Goal: Task Accomplishment & Management: Manage account settings

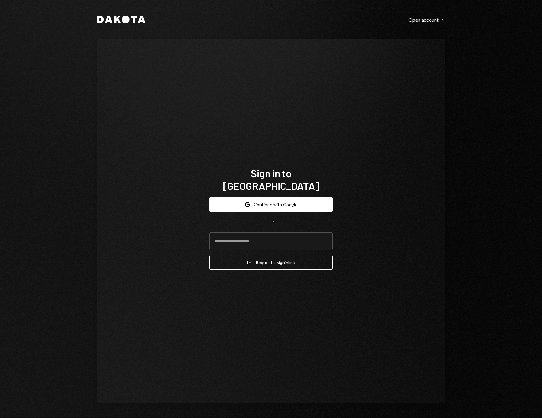
type input "**********"
click at [269, 202] on button "Google Continue with Google" at bounding box center [270, 204] width 123 height 15
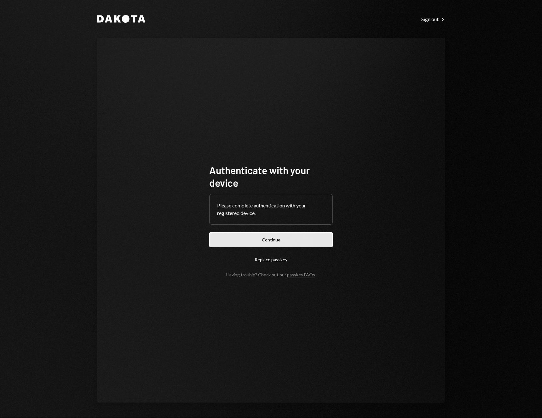
click at [277, 239] on button "Continue" at bounding box center [270, 239] width 123 height 15
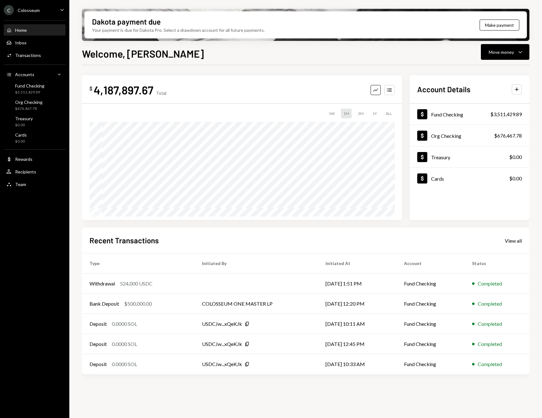
click at [298, 49] on div "Welcome, Nate Move money Caret Down" at bounding box center [305, 53] width 447 height 14
click at [283, 80] on div "$ 4,187,897.67 Total Graph Accounts 1W 1M 3M 1Y ALL" at bounding box center [242, 147] width 320 height 145
click at [253, 72] on div "$ 4,187,897.67 Total Graph Accounts 1W 1M 3M 1Y ALL Account Details Plus Dollar…" at bounding box center [305, 226] width 447 height 322
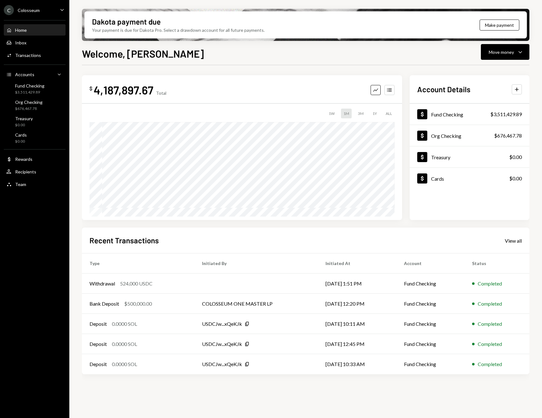
click at [253, 72] on div "$ 4,187,897.67 Total Graph Accounts 1W 1M 3M 1Y ALL Account Details Plus Dollar…" at bounding box center [305, 226] width 447 height 322
click at [25, 89] on div "Fund Checking $3,511,429.89" at bounding box center [29, 89] width 29 height 12
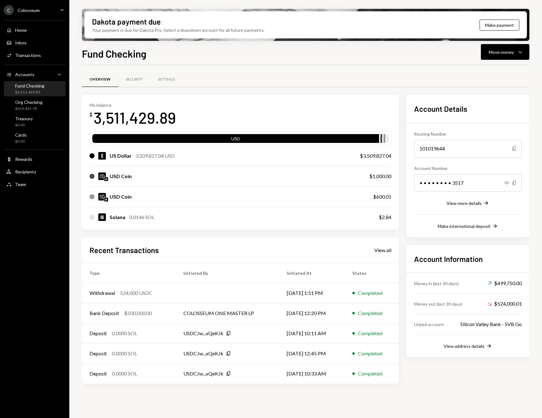
click at [217, 95] on div "My balance $ 3,511,429.89 USD US Dollar 3,509,827.04 USD $3,509,827.04 USD Coin…" at bounding box center [240, 162] width 317 height 135
click at [43, 102] on div "Org Checking $676,467.78" at bounding box center [34, 106] width 57 height 12
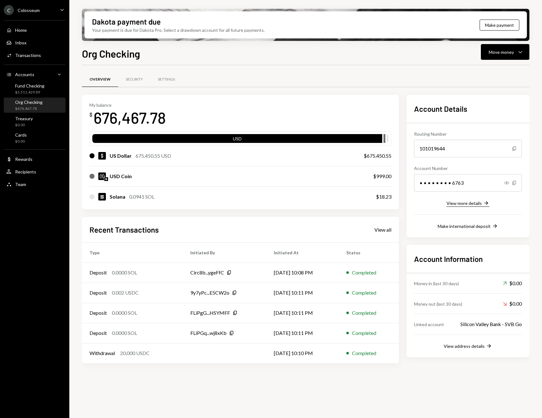
click at [472, 204] on div "View more details" at bounding box center [463, 203] width 35 height 5
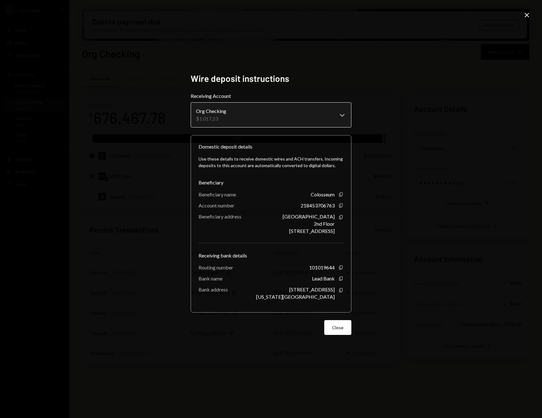
click at [325, 114] on body "C Colosseum Caret Down Home Home Inbox Inbox Activities Transactions Accounts A…" at bounding box center [271, 209] width 542 height 418
click at [401, 234] on div "**********" at bounding box center [271, 209] width 542 height 418
click at [338, 328] on button "Close" at bounding box center [337, 327] width 27 height 15
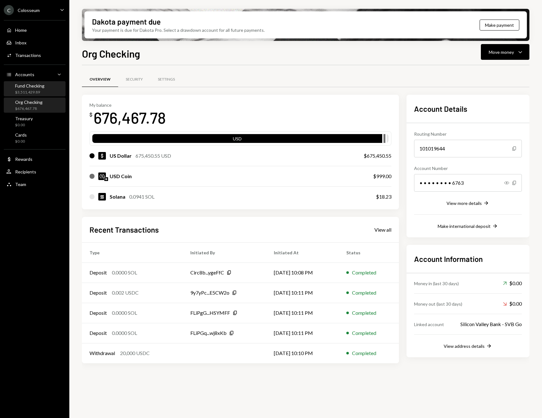
click at [31, 89] on div "Fund Checking $3,511,429.89" at bounding box center [29, 89] width 29 height 12
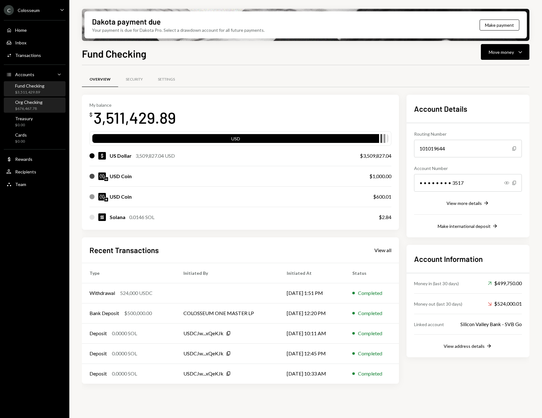
click at [32, 106] on div "$676,467.78" at bounding box center [28, 108] width 27 height 5
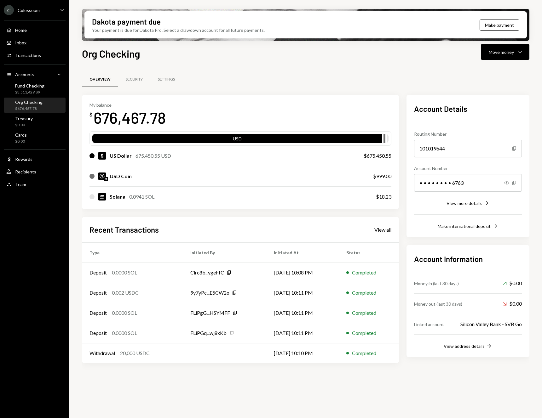
click at [32, 106] on div "$676,467.78" at bounding box center [28, 108] width 27 height 5
click at [161, 77] on div "Settings" at bounding box center [166, 79] width 17 height 5
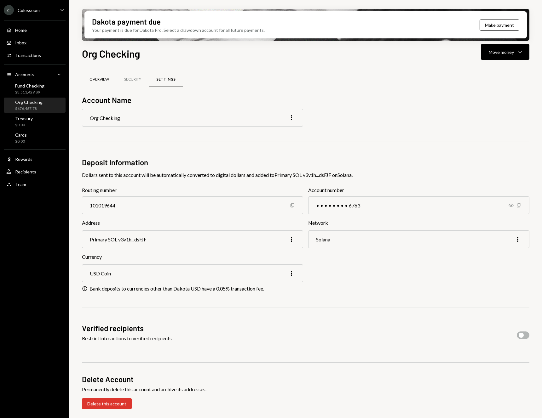
click at [102, 79] on div "Overview" at bounding box center [99, 79] width 20 height 5
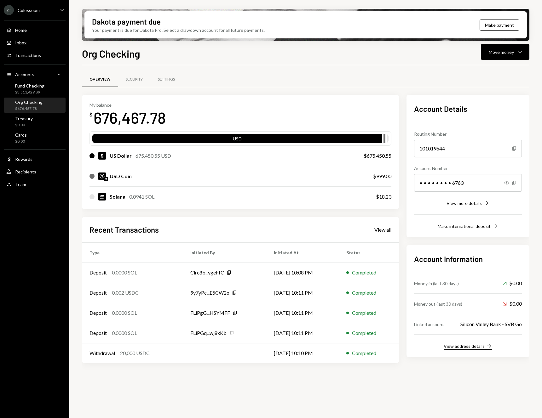
click at [459, 347] on div "View address details" at bounding box center [464, 346] width 41 height 5
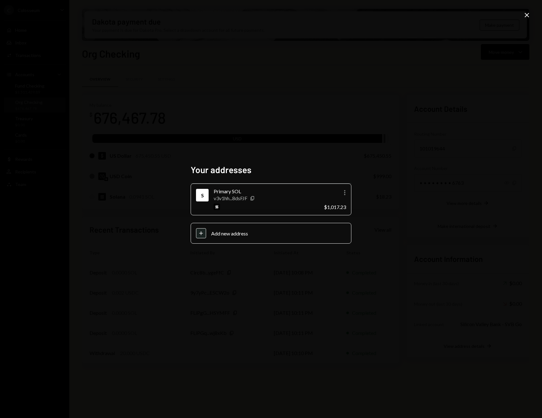
click at [311, 211] on div "S Primary SOL v3v1hh...8dsFJF Copy More $1,017.23" at bounding box center [271, 200] width 161 height 32
click at [277, 280] on div "Your addresses S Primary SOL v3v1hh...8dsFJF Copy More $1,017.23 Plus Add new a…" at bounding box center [271, 209] width 542 height 418
click at [446, 275] on div "Your addresses S Primary SOL v3v1hh...8dsFJF Copy More $1,017.23 Plus Add new a…" at bounding box center [271, 209] width 542 height 418
click at [528, 17] on icon "Close" at bounding box center [527, 15] width 8 height 8
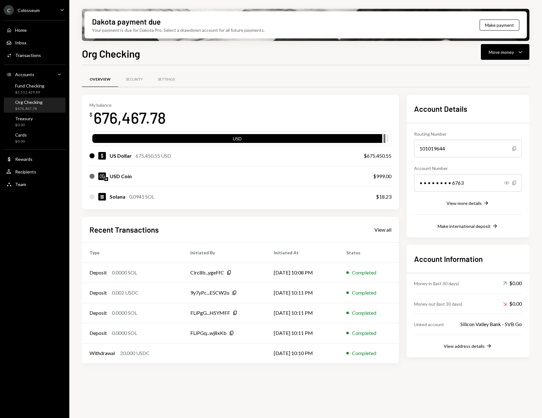
click at [432, 324] on div "Linked account" at bounding box center [429, 324] width 30 height 7
click at [162, 83] on div "Settings" at bounding box center [166, 79] width 32 height 15
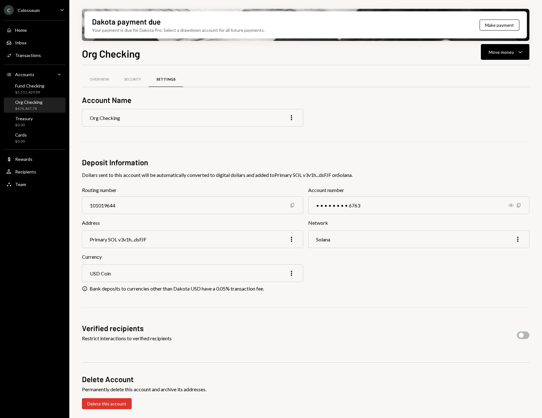
click at [24, 106] on div "Org Checking $676,467.78" at bounding box center [28, 106] width 27 height 12
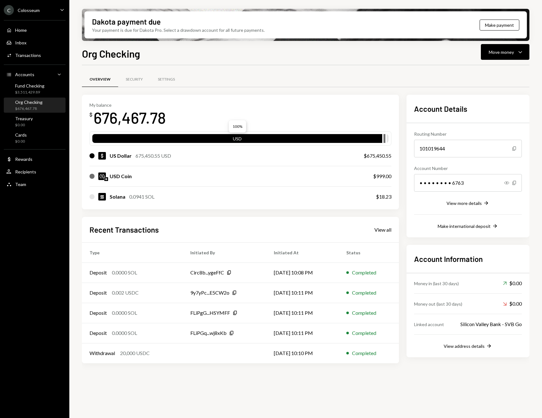
click at [129, 138] on div "USD" at bounding box center [237, 139] width 290 height 9
click at [481, 325] on div "Silicon Valley Bank - SVB Go" at bounding box center [490, 325] width 61 height 8
click at [425, 324] on div "Linked account" at bounding box center [429, 324] width 30 height 7
click at [161, 77] on div "Settings" at bounding box center [166, 79] width 17 height 5
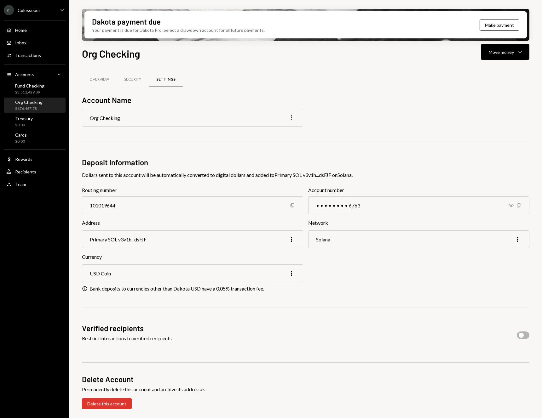
click at [290, 119] on icon "More" at bounding box center [292, 118] width 8 height 8
click at [336, 115] on div "Org Checking More" at bounding box center [305, 118] width 447 height 18
click at [289, 118] on icon "More" at bounding box center [292, 118] width 8 height 8
click at [278, 130] on div "Edit" at bounding box center [277, 131] width 32 height 11
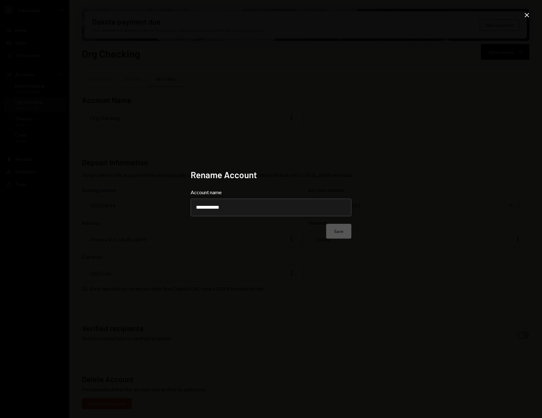
click at [377, 231] on div "**********" at bounding box center [271, 209] width 542 height 418
click at [523, 16] on icon "Close" at bounding box center [527, 15] width 8 height 8
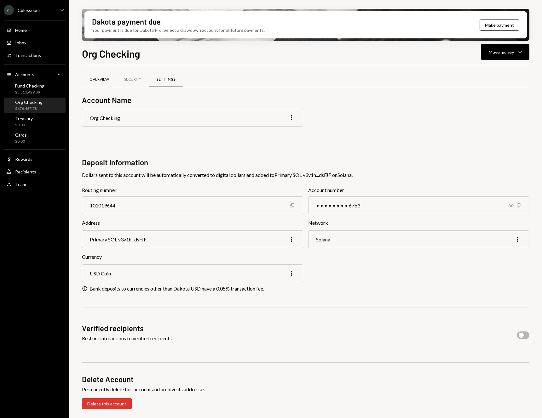
click at [95, 82] on div "Overview" at bounding box center [99, 79] width 35 height 15
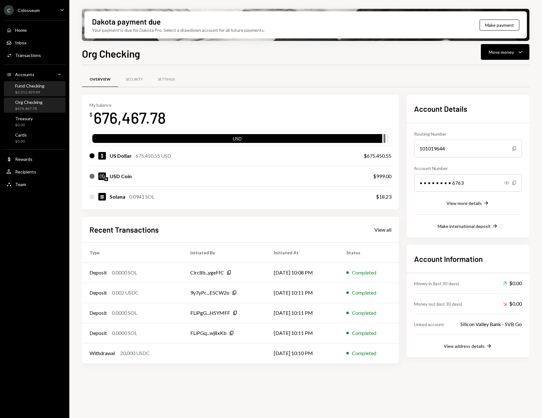
click at [22, 89] on div "Fund Checking $3,511,429.89" at bounding box center [29, 89] width 29 height 12
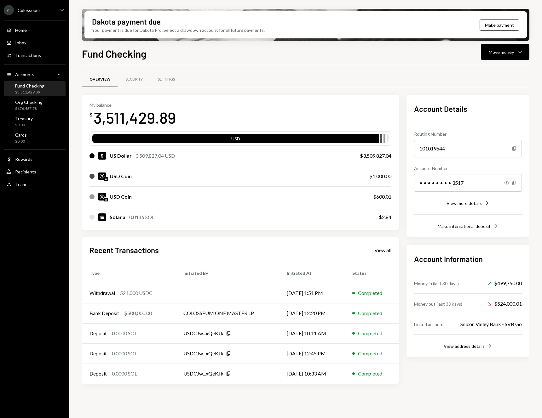
click at [249, 86] on div "Overview Security Settings" at bounding box center [305, 80] width 447 height 16
click at [280, 67] on div "Overview Security Settings My balance $ 3,511,429.89 USD US Dollar 3,509,827.04…" at bounding box center [305, 230] width 447 height 331
click at [511, 52] on div "Move money" at bounding box center [501, 52] width 25 height 7
click at [501, 70] on div "Send" at bounding box center [500, 71] width 46 height 7
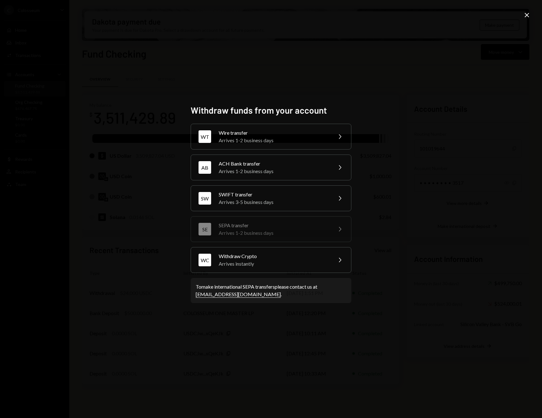
click at [461, 77] on div "Withdraw funds from your account WT Wire transfer Arrives 1-2 business days Che…" at bounding box center [271, 209] width 542 height 418
click at [526, 14] on icon at bounding box center [527, 15] width 4 height 4
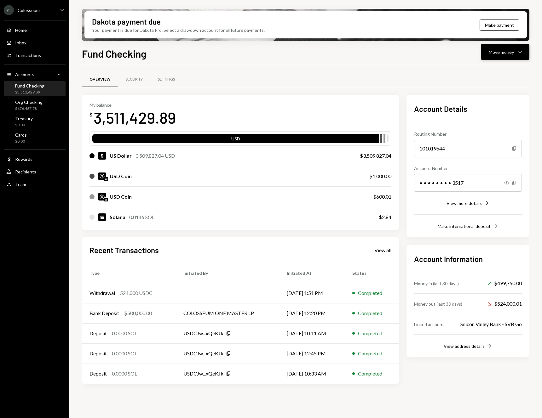
click at [506, 54] on div "Move money" at bounding box center [501, 52] width 25 height 7
click at [364, 77] on div "Overview Security Settings" at bounding box center [305, 80] width 447 height 16
click at [454, 202] on div "View more details" at bounding box center [463, 203] width 35 height 5
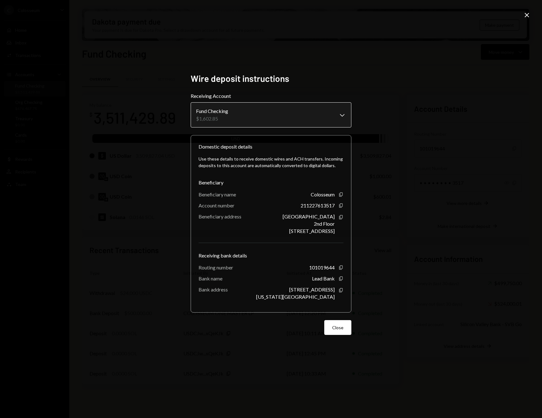
click at [243, 114] on body "C Colosseum Caret Down Home Home Inbox Inbox Activities Transactions Accounts A…" at bounding box center [271, 209] width 542 height 418
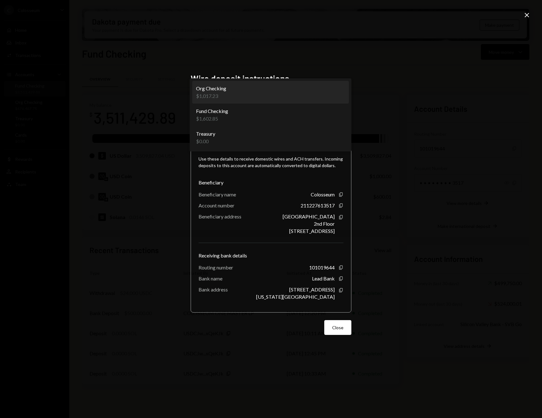
select select "**********"
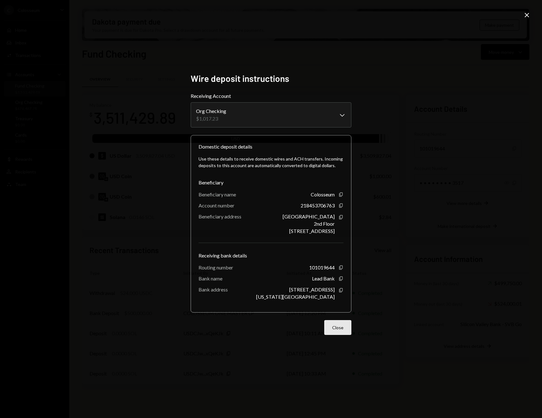
click at [333, 332] on button "Close" at bounding box center [337, 327] width 27 height 15
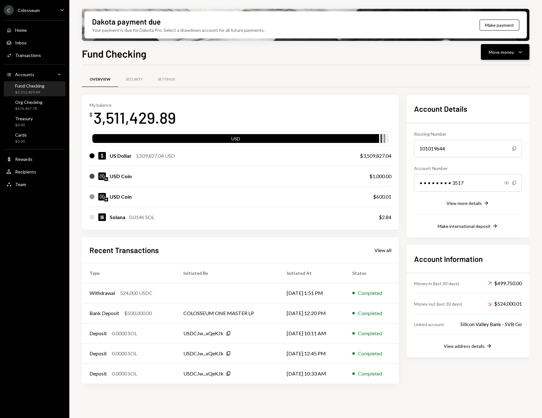
click at [516, 52] on div "Move money Caret Down" at bounding box center [505, 52] width 33 height 8
click at [492, 89] on div "Convert Transfer" at bounding box center [495, 85] width 63 height 14
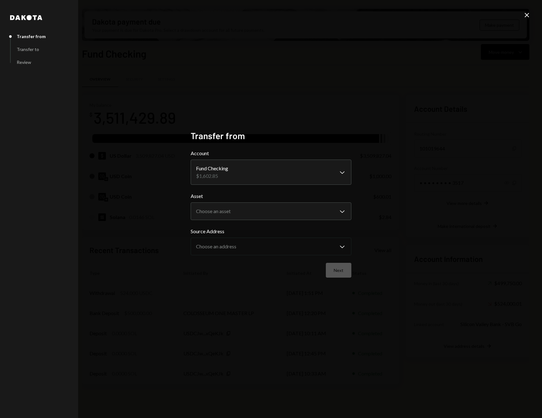
click at [343, 176] on body "C Colosseum Caret Down Home Home Inbox Inbox Activities Transactions Accounts A…" at bounding box center [271, 209] width 542 height 418
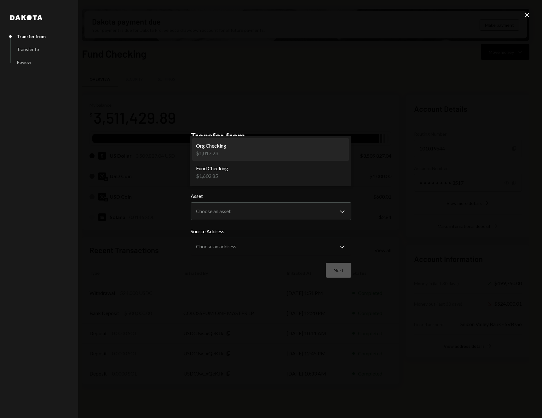
select select "**********"
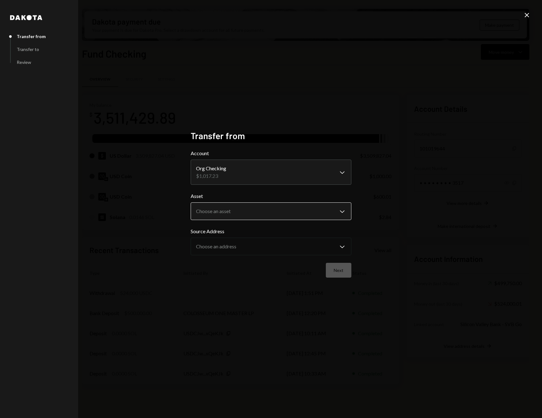
click at [255, 211] on body "C Colosseum Caret Down Home Home Inbox Inbox Activities Transactions Accounts A…" at bounding box center [271, 209] width 542 height 418
select select "****"
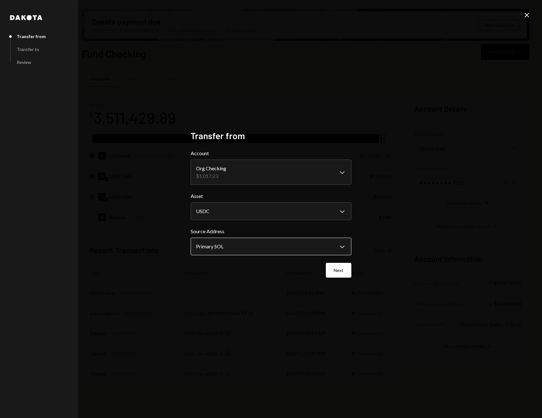
click at [269, 247] on body "C Colosseum Caret Down Home Home Inbox Inbox Activities Transactions Accounts A…" at bounding box center [271, 209] width 542 height 418
click at [336, 272] on button "Next" at bounding box center [339, 270] width 26 height 15
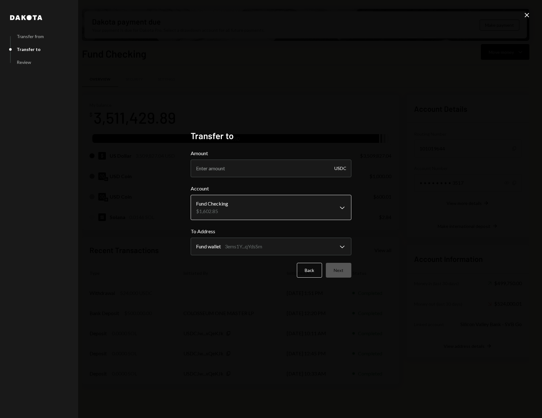
click at [254, 208] on body "C Colosseum Caret Down Home Home Inbox Inbox Activities Transactions Accounts A…" at bounding box center [271, 209] width 542 height 418
click at [266, 245] on body "C Colosseum Caret Down Home Home Inbox Inbox Activities Transactions Accounts A…" at bounding box center [271, 209] width 542 height 418
click at [527, 14] on icon at bounding box center [527, 15] width 4 height 4
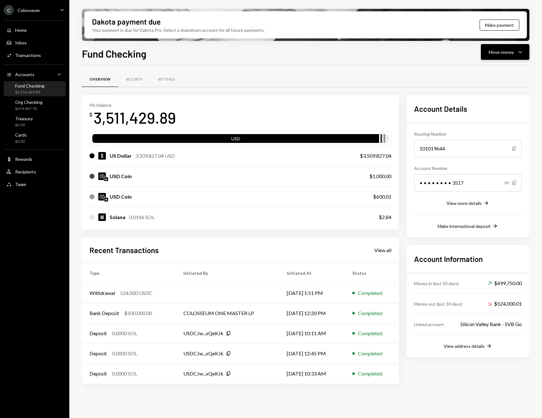
click at [516, 53] on div "Move money Caret Down" at bounding box center [505, 52] width 33 height 8
click at [491, 116] on div "Swap stablecoins" at bounding box center [500, 119] width 46 height 7
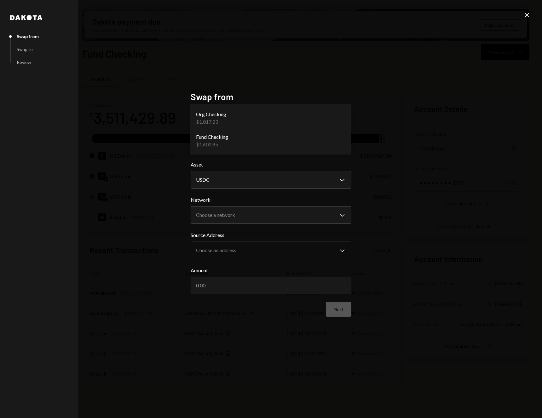
click at [242, 140] on body "C Colosseum Caret Down Home Home Inbox Inbox Activities Transactions Accounts A…" at bounding box center [271, 209] width 542 height 418
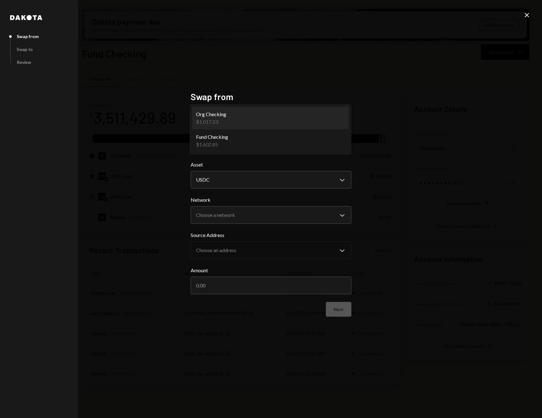
select select "**********"
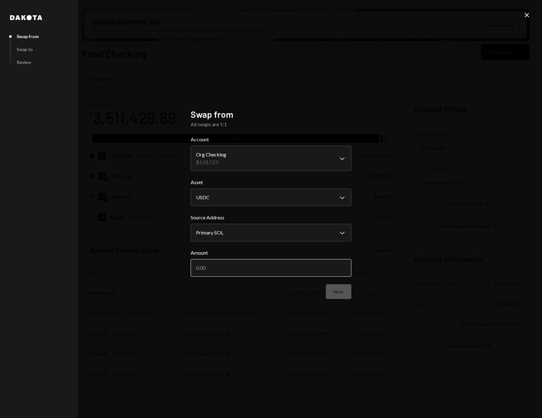
click at [236, 272] on input "Amount" at bounding box center [271, 268] width 161 height 18
click at [344, 292] on form "**********" at bounding box center [271, 217] width 161 height 163
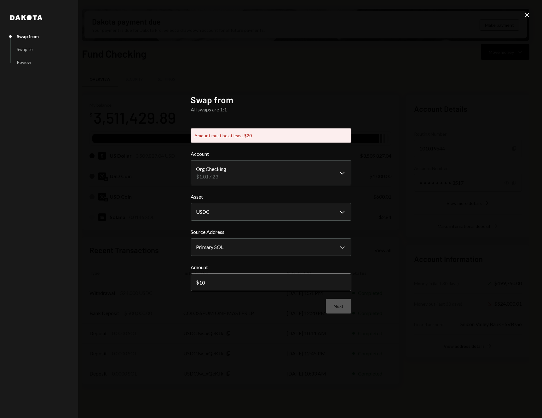
click at [245, 279] on input "10" at bounding box center [271, 283] width 161 height 18
type input "1"
type input "30"
click at [346, 301] on div "**********" at bounding box center [271, 210] width 161 height 230
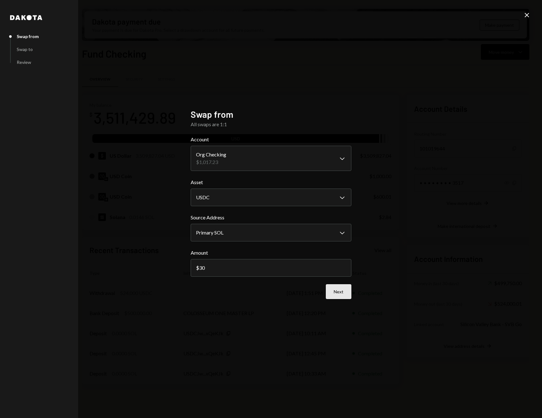
click at [330, 293] on button "Next" at bounding box center [339, 291] width 26 height 15
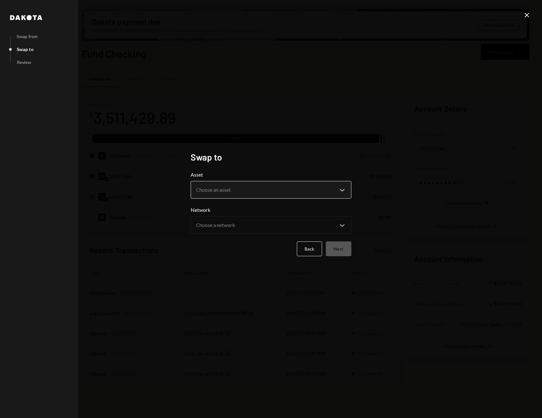
click at [252, 189] on body "C Colosseum Caret Down Home Home Inbox Inbox Activities Transactions Accounts A…" at bounding box center [271, 209] width 542 height 418
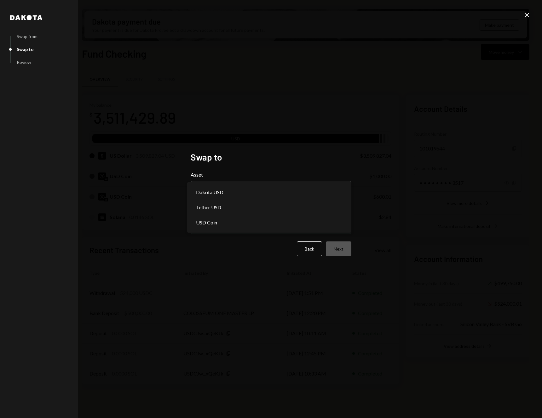
click at [272, 141] on div "**********" at bounding box center [271, 209] width 542 height 418
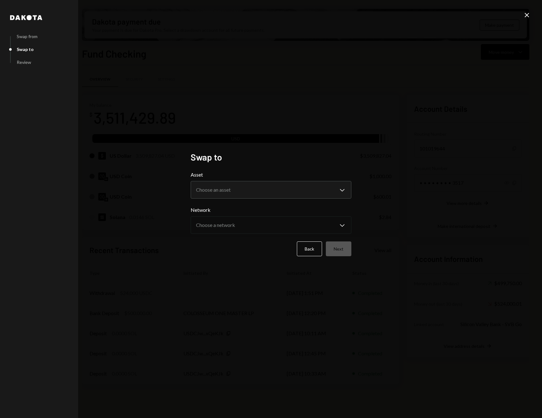
click at [307, 167] on div "**********" at bounding box center [271, 209] width 161 height 115
click at [524, 16] on icon "Close" at bounding box center [527, 15] width 8 height 8
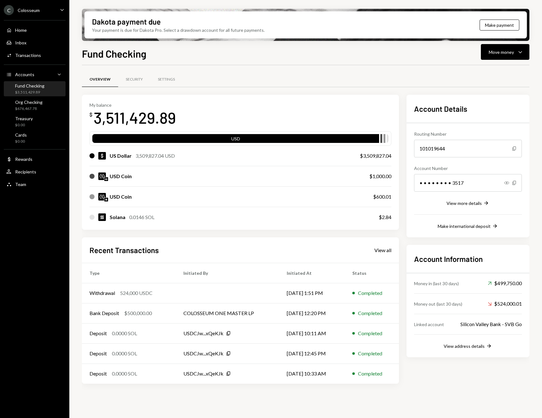
click at [381, 88] on div "Overview Security Settings" at bounding box center [305, 83] width 447 height 23
click at [383, 82] on div "Overview Security Settings" at bounding box center [305, 80] width 447 height 16
click at [364, 75] on div "Overview Security Settings" at bounding box center [305, 80] width 447 height 16
click at [32, 51] on div "Activities Transactions" at bounding box center [34, 55] width 57 height 11
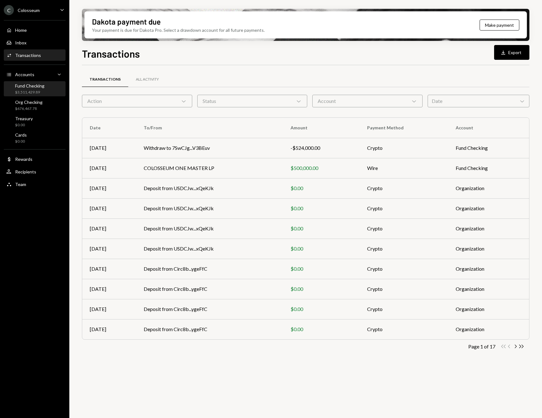
click at [30, 91] on div "$3,511,429.89" at bounding box center [29, 92] width 29 height 5
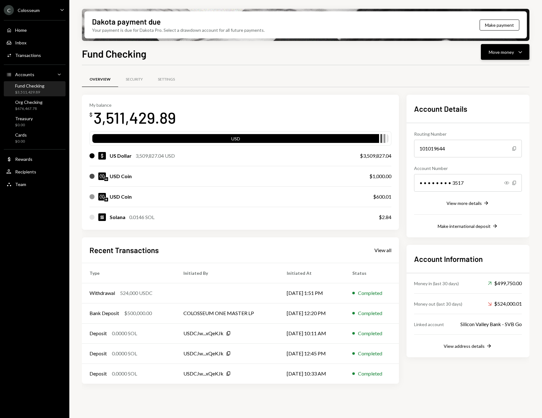
click at [517, 52] on icon "Caret Down" at bounding box center [520, 52] width 8 height 8
click at [498, 68] on div "Send" at bounding box center [500, 71] width 46 height 7
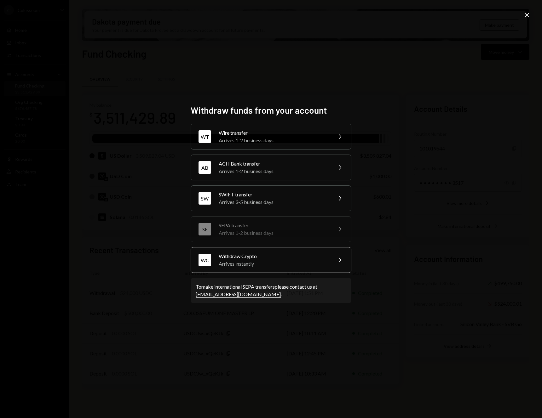
click at [278, 263] on div "Arrives instantly" at bounding box center [274, 264] width 110 height 8
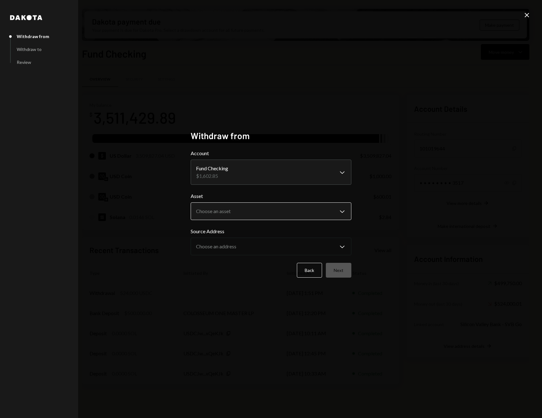
click at [261, 208] on body "C Colosseum Caret Down Home Home Inbox Inbox Activities Transactions Accounts A…" at bounding box center [271, 209] width 542 height 418
select select "****"
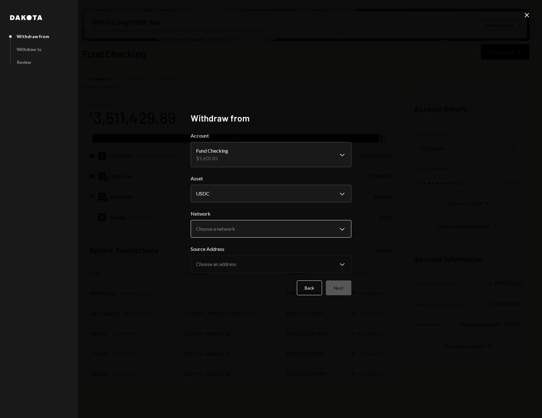
click at [255, 227] on body "C Colosseum Caret Down Home Home Inbox Inbox Activities Transactions Accounts A…" at bounding box center [271, 209] width 542 height 418
select select "**********"
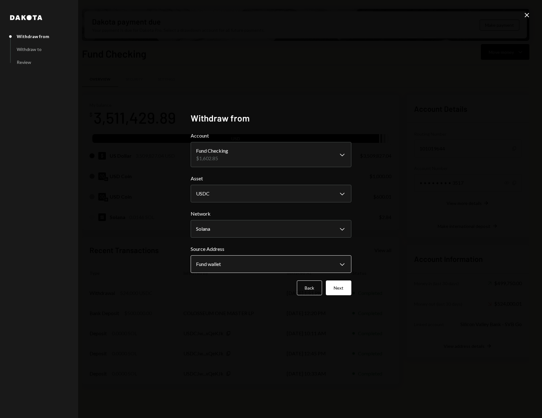
click at [241, 269] on body "C Colosseum Caret Down Home Home Inbox Inbox Activities Transactions Accounts A…" at bounding box center [271, 209] width 542 height 418
click at [221, 159] on body "C Colosseum Caret Down Home Home Inbox Inbox Activities Transactions Accounts A…" at bounding box center [271, 209] width 542 height 418
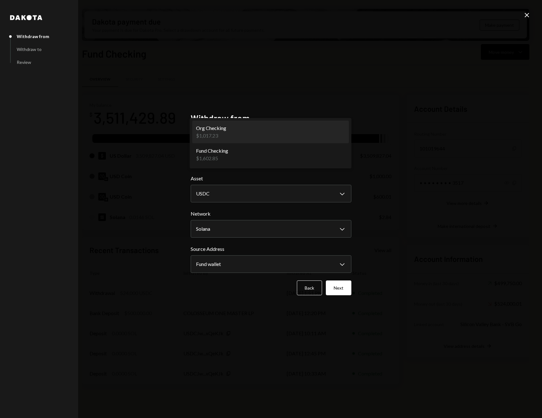
select select "**********"
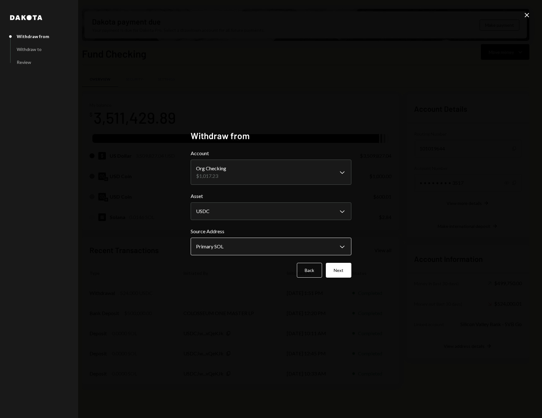
click at [232, 245] on body "C Colosseum Caret Down Home Home Inbox Inbox Activities Transactions Accounts A…" at bounding box center [271, 209] width 542 height 418
click at [342, 272] on button "Next" at bounding box center [339, 270] width 26 height 15
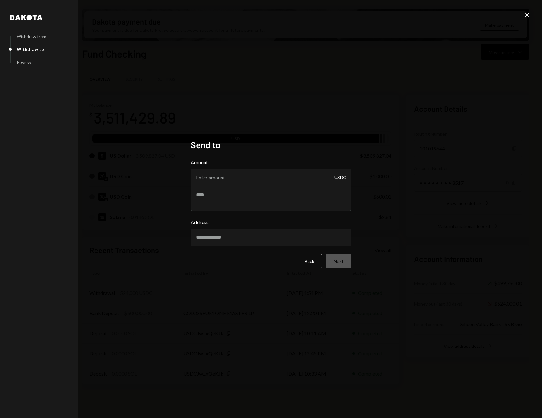
click at [284, 238] on input "Address" at bounding box center [271, 238] width 161 height 18
click at [402, 209] on div "Dakota Withdraw from Withdraw to Review Send to Amount USDC Address Back Next C…" at bounding box center [271, 209] width 542 height 418
click at [528, 14] on icon "Close" at bounding box center [527, 15] width 8 height 8
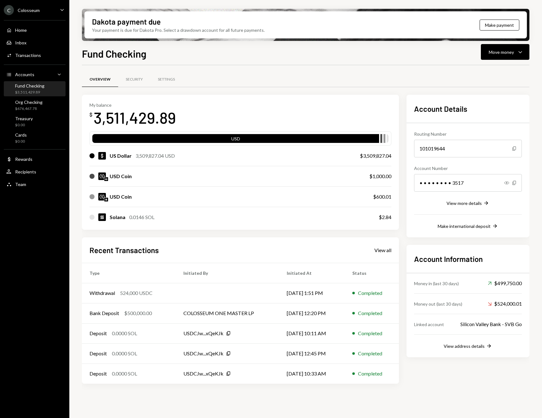
click at [394, 60] on div "Fund Checking Move money Caret Down Overview Security Settings My balance $ 3,5…" at bounding box center [305, 251] width 447 height 410
click at [459, 345] on div "View address details" at bounding box center [464, 346] width 41 height 5
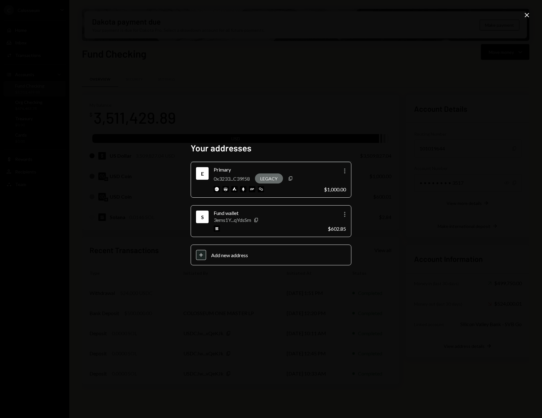
click at [395, 251] on div "Your addresses E Primary 0x3233...C39f58 Legacy Copy More $1,000.00 S Fund wall…" at bounding box center [271, 209] width 542 height 418
click at [528, 14] on icon "Close" at bounding box center [527, 15] width 8 height 8
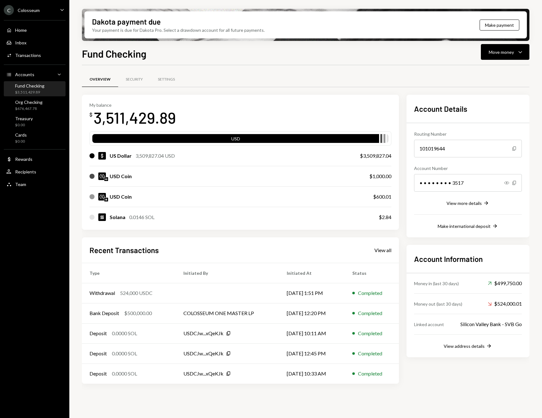
click at [253, 98] on div "My balance $ 3,511,429.89 USD US Dollar 3,509,827.04 USD $3,509,827.04 USD Coin…" at bounding box center [240, 162] width 317 height 135
click at [35, 104] on div "Org Checking" at bounding box center [28, 102] width 27 height 5
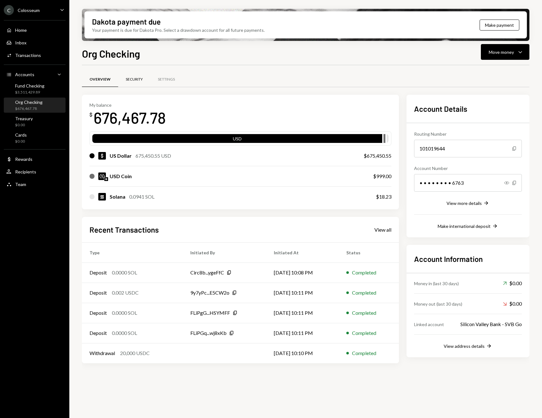
click at [129, 80] on div "Security" at bounding box center [134, 79] width 17 height 5
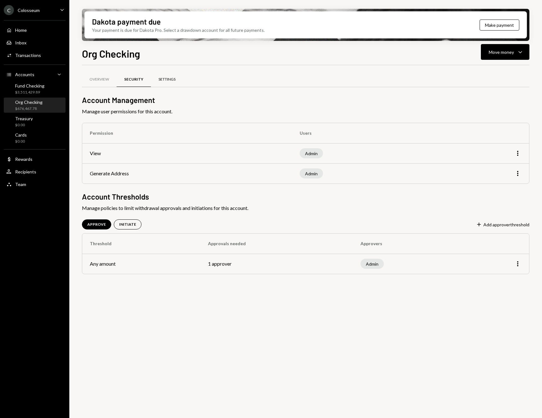
click at [161, 83] on div "Settings" at bounding box center [167, 79] width 32 height 15
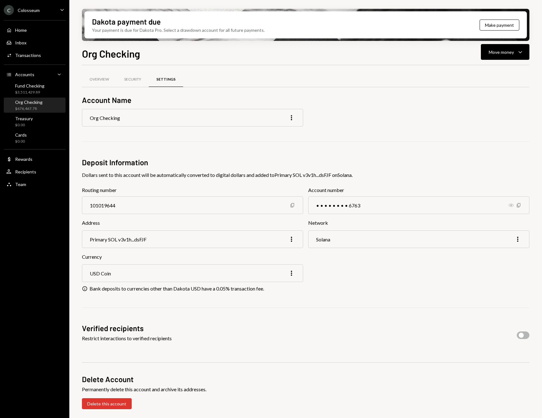
click at [511, 206] on icon "Show" at bounding box center [510, 205] width 5 height 5
click at [21, 184] on div "Team" at bounding box center [20, 184] width 11 height 5
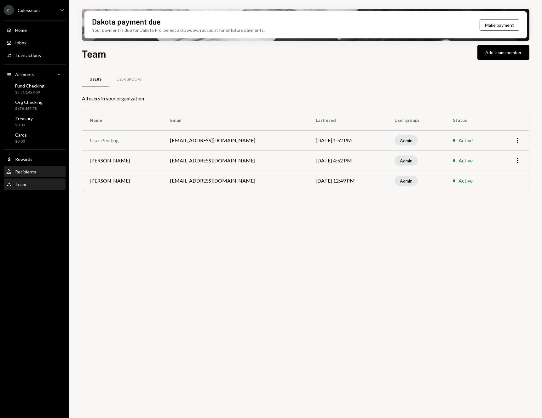
click at [23, 170] on div "Recipients" at bounding box center [25, 171] width 21 height 5
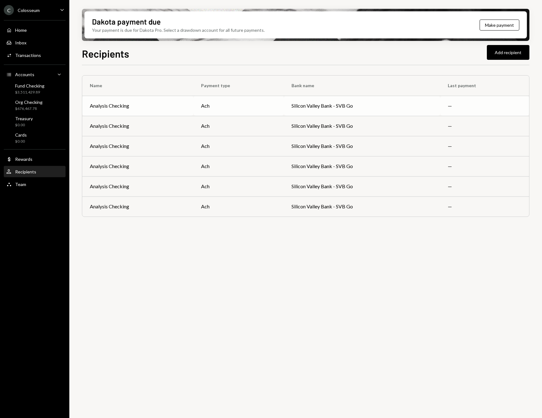
click at [106, 107] on div "Analysis Checking" at bounding box center [109, 106] width 39 height 8
click at [151, 103] on div "Analysis Checking" at bounding box center [138, 106] width 96 height 8
click at [130, 128] on div "Analysis Checking" at bounding box center [138, 126] width 96 height 8
click at [116, 149] on div "Analysis Checking" at bounding box center [109, 146] width 39 height 8
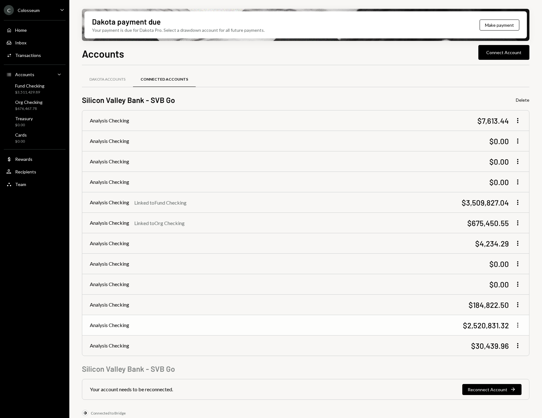
click at [517, 327] on icon "More" at bounding box center [518, 326] width 8 height 8
click at [507, 337] on div "Link Dakota account" at bounding box center [492, 338] width 52 height 11
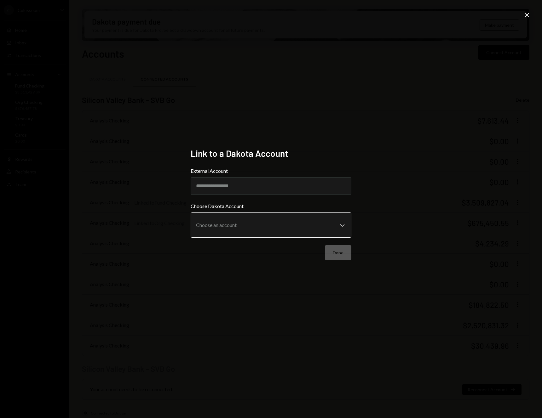
click at [249, 225] on body "C Colosseum Caret Down Home Home Inbox Inbox Activities Transactions Accounts A…" at bounding box center [271, 209] width 542 height 418
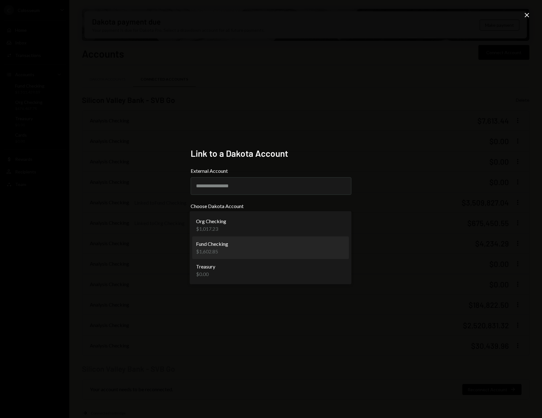
select select "**********"
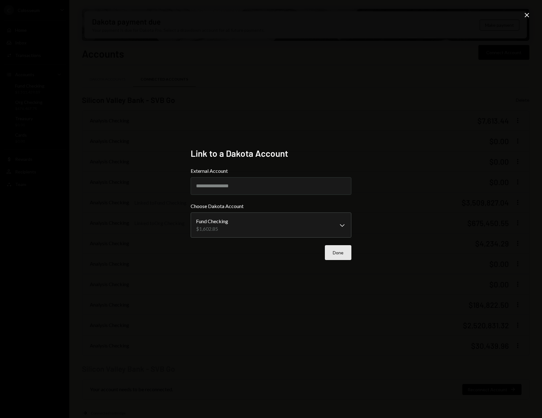
click at [336, 254] on button "Done" at bounding box center [338, 252] width 26 height 15
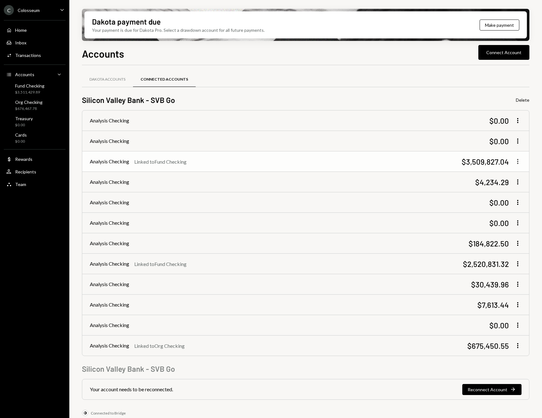
click at [518, 162] on icon "More" at bounding box center [518, 162] width 8 height 8
click at [505, 175] on div "Edit linked account" at bounding box center [493, 174] width 49 height 11
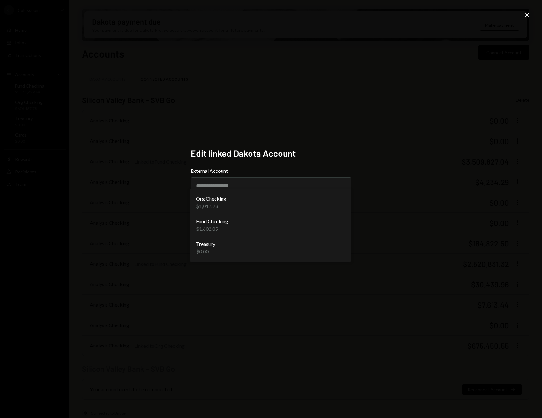
click at [315, 221] on body "C Colosseum Caret Down Home Home Inbox Inbox Activities Transactions Accounts A…" at bounding box center [271, 209] width 542 height 418
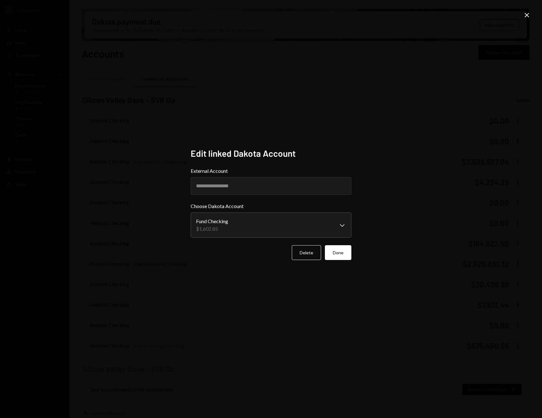
click at [403, 187] on div "**********" at bounding box center [271, 209] width 542 height 418
click at [307, 253] on button "Delete" at bounding box center [306, 252] width 29 height 15
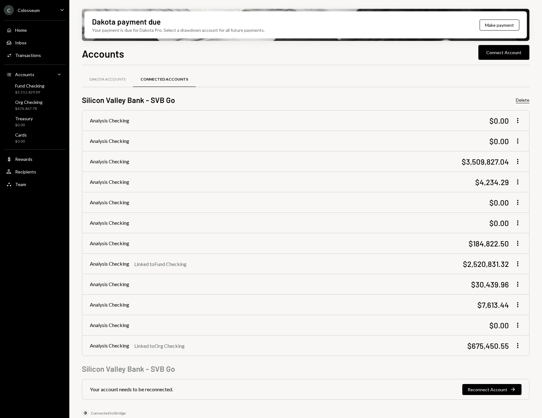
click at [522, 100] on button "Delete" at bounding box center [523, 100] width 14 height 6
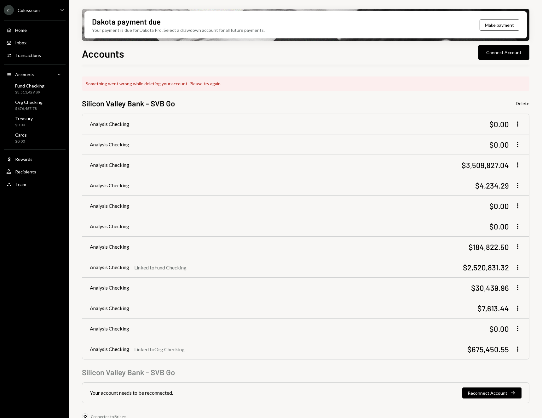
scroll to position [33, 0]
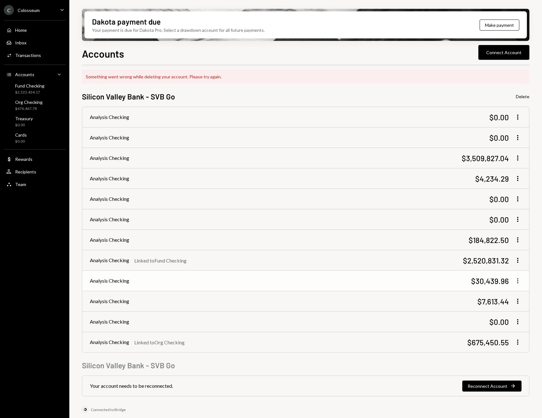
click at [516, 282] on icon "More" at bounding box center [518, 281] width 8 height 8
click at [493, 296] on div "Link Dakota account" at bounding box center [492, 294] width 52 height 11
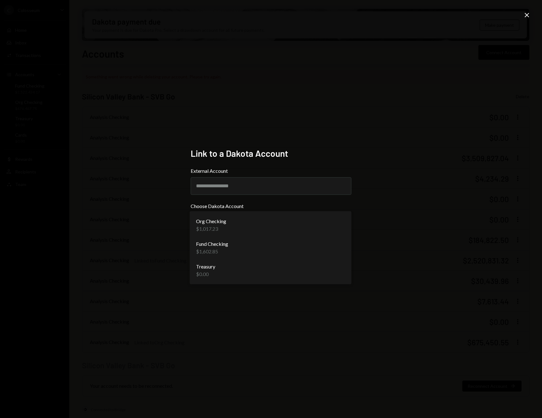
click at [291, 227] on body "C Colosseum Caret Down Home Home Inbox Inbox Activities Transactions Accounts A…" at bounding box center [271, 209] width 542 height 418
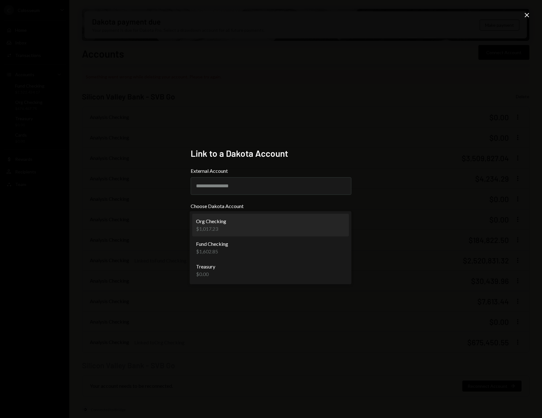
select select "**********"
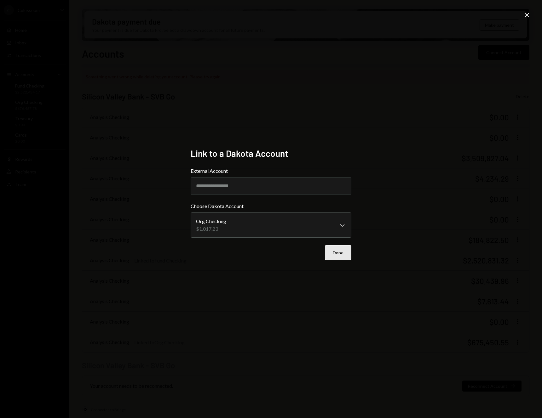
click at [340, 252] on button "Done" at bounding box center [338, 252] width 26 height 15
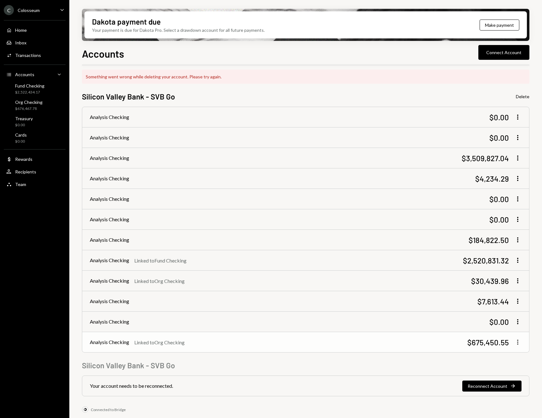
click at [519, 341] on icon "More" at bounding box center [518, 343] width 8 height 8
click at [489, 356] on div "Edit linked account" at bounding box center [493, 355] width 49 height 11
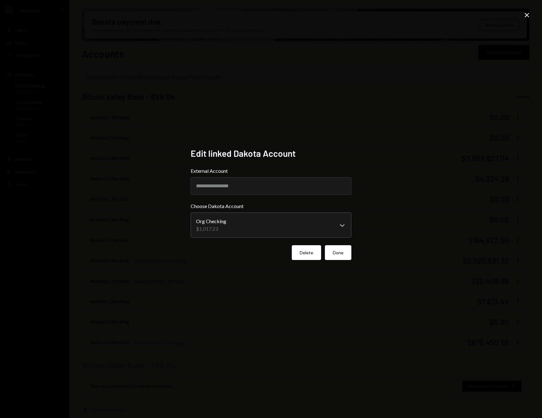
click at [303, 256] on button "Delete" at bounding box center [306, 252] width 29 height 15
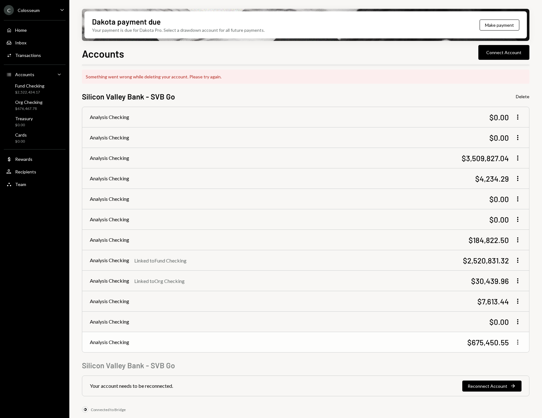
click at [517, 343] on icon "More" at bounding box center [518, 343] width 8 height 8
click at [342, 362] on div "Silicon Valley Bank - SVB Go" at bounding box center [305, 365] width 447 height 10
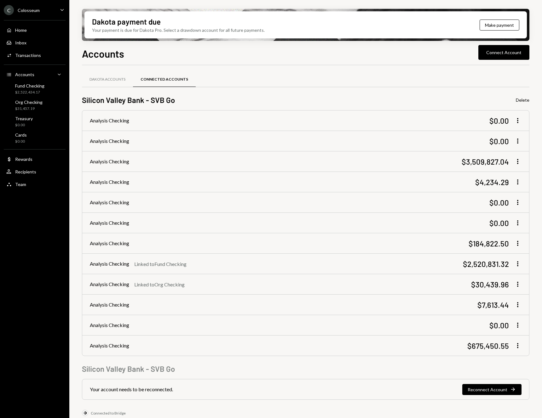
click at [232, 27] on div "Your payment is due for Dakota Pro. Select a drawdown account for all future pa…" at bounding box center [178, 30] width 173 height 7
click at [125, 22] on div "Dakota payment due" at bounding box center [126, 21] width 69 height 10
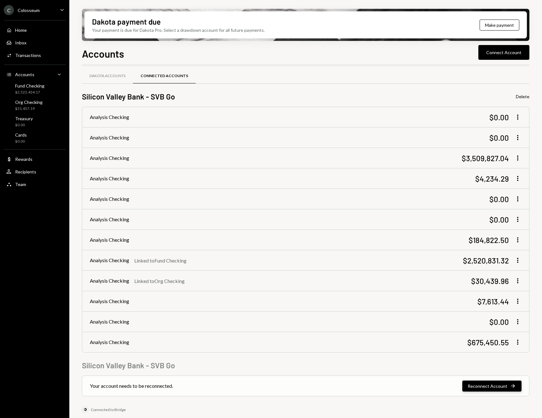
click at [491, 387] on button "Reconnect Account Right Arrow" at bounding box center [491, 386] width 59 height 11
click at [93, 75] on div "Dakota Accounts" at bounding box center [107, 75] width 36 height 5
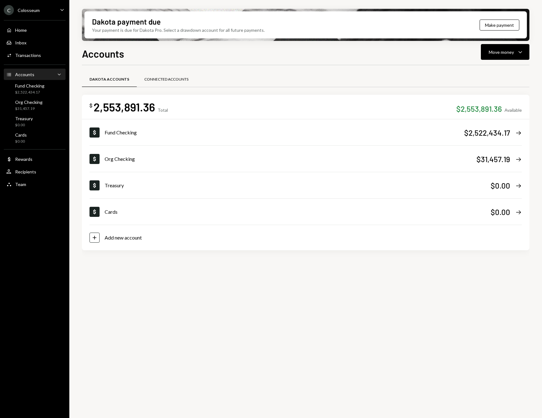
click at [178, 73] on div "Connected Accounts" at bounding box center [166, 79] width 59 height 15
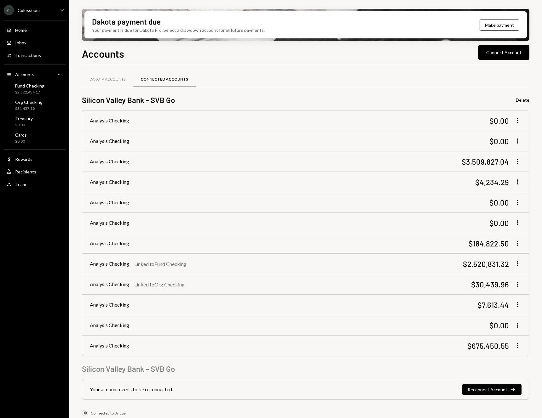
click at [525, 101] on button "Delete" at bounding box center [523, 100] width 14 height 6
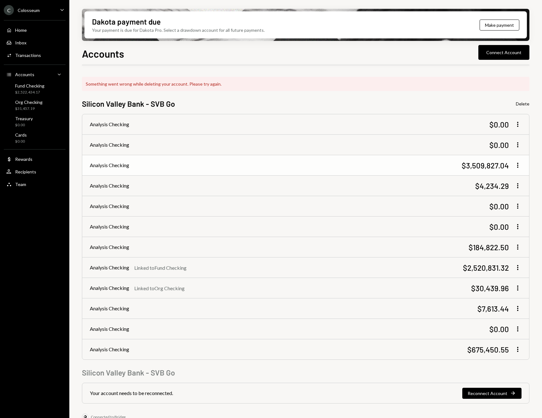
scroll to position [33, 0]
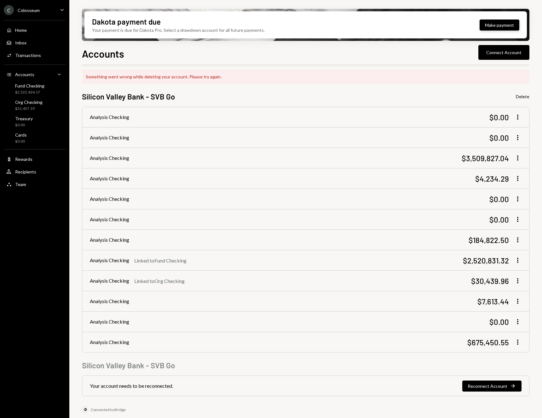
click at [498, 28] on button "Make payment" at bounding box center [499, 25] width 40 height 11
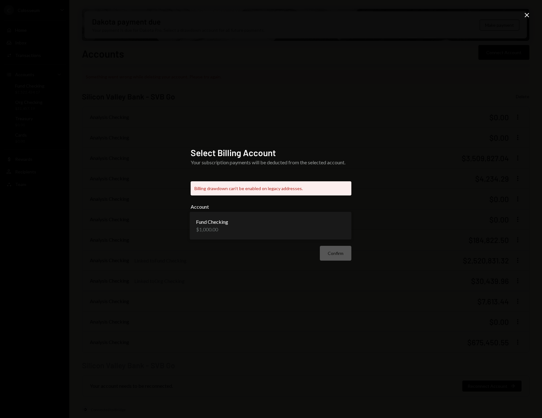
click at [244, 227] on body "C Colosseum Caret Down Home Home Inbox Inbox Activities Transactions Accounts A…" at bounding box center [271, 209] width 542 height 418
click at [312, 238] on div "Fund Checking $1,000.00" at bounding box center [271, 226] width 162 height 28
click at [309, 227] on body "C Colosseum Caret Down Home Home Inbox Inbox Activities Transactions Accounts A…" at bounding box center [271, 209] width 542 height 418
click at [130, 193] on div "**********" at bounding box center [271, 209] width 542 height 418
click at [325, 256] on div "Confirm" at bounding box center [271, 253] width 161 height 15
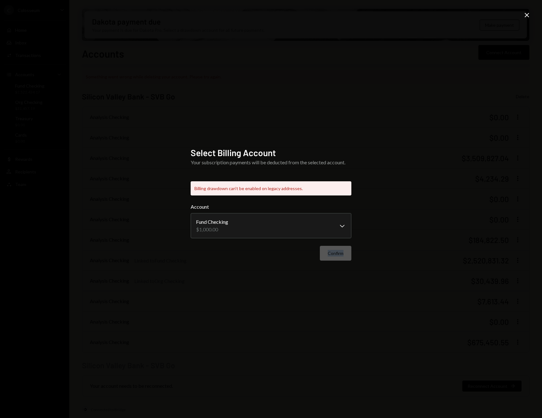
click at [325, 255] on div "Confirm" at bounding box center [271, 253] width 161 height 15
click at [325, 242] on form "**********" at bounding box center [271, 232] width 161 height 58
click at [325, 227] on body "C Colosseum Caret Down Home Home Inbox Inbox Activities Transactions Accounts A…" at bounding box center [271, 209] width 542 height 418
click at [525, 17] on icon at bounding box center [527, 15] width 4 height 4
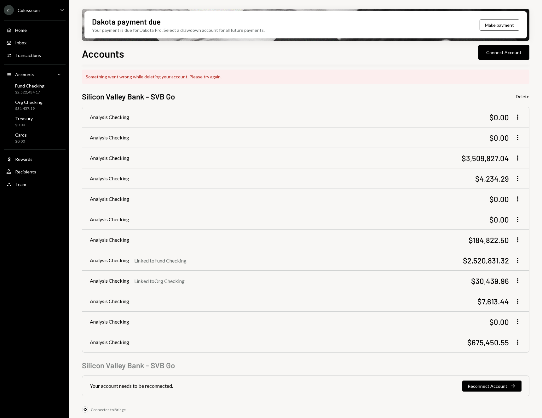
click at [280, 74] on div "Something went wrong while deleting your account. Please try again." at bounding box center [305, 77] width 447 height 14
click at [244, 56] on div "Accounts Connect Account" at bounding box center [305, 53] width 447 height 14
click at [42, 100] on div "Org Checking $31,457.19" at bounding box center [34, 106] width 57 height 12
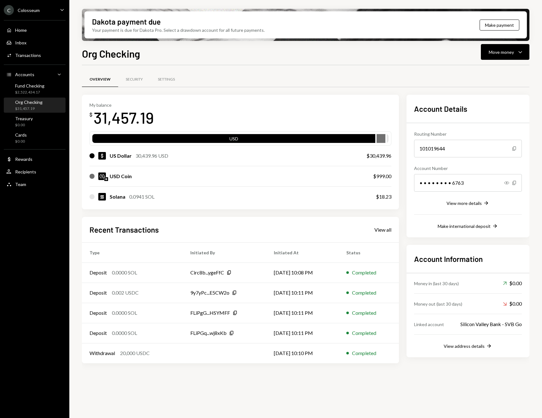
click at [226, 387] on div "Overview Security Settings My balance $ 31,457.19 USD US Dollar 30,439.96 USD $…" at bounding box center [305, 245] width 447 height 360
click at [248, 115] on div "My balance $ 31,457.19" at bounding box center [240, 114] width 302 height 25
click at [76, 221] on div "Dakota payment due Your payment is due for Dakota Pro. Select a drawdown accoun…" at bounding box center [305, 209] width 473 height 418
click at [501, 54] on div "Move money" at bounding box center [501, 52] width 25 height 7
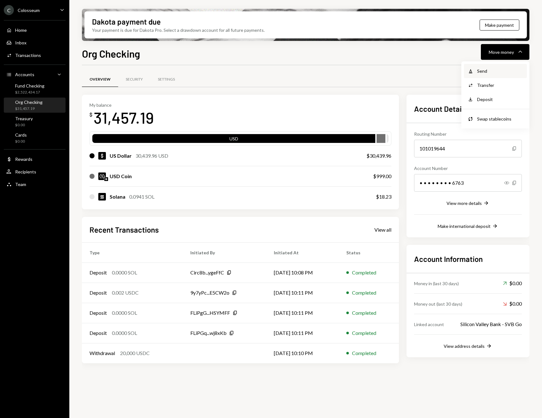
click at [494, 68] on div "Send" at bounding box center [500, 71] width 46 height 7
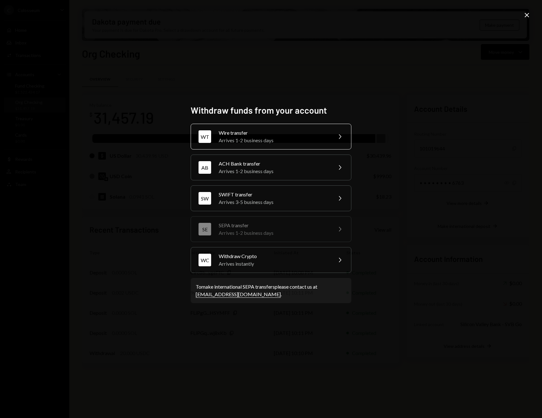
click at [340, 139] on icon "Chevron Right" at bounding box center [340, 137] width 8 height 8
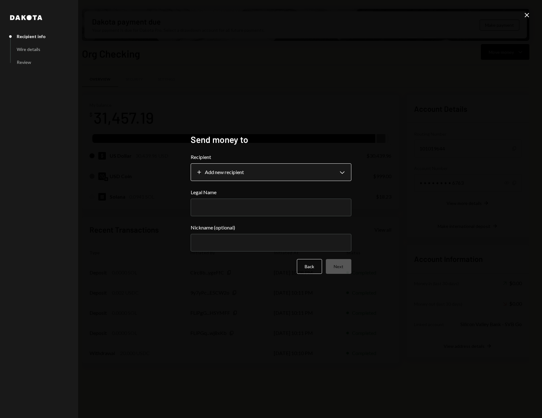
click at [301, 176] on body "C Colosseum Caret Down Home Home Inbox Inbox Activities Transactions Accounts A…" at bounding box center [271, 209] width 542 height 418
click at [529, 12] on icon "Close" at bounding box center [527, 15] width 8 height 8
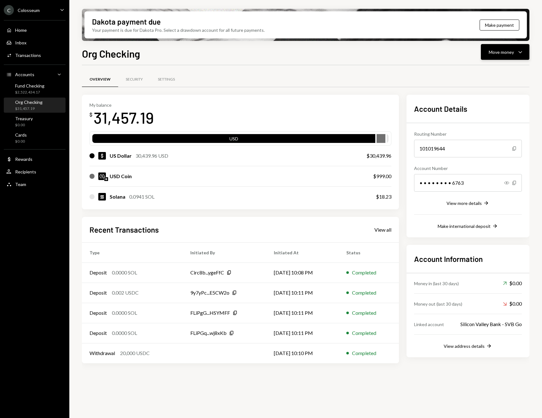
click at [494, 54] on div "Move money" at bounding box center [501, 52] width 25 height 7
click at [480, 82] on div "Transfer" at bounding box center [500, 85] width 46 height 7
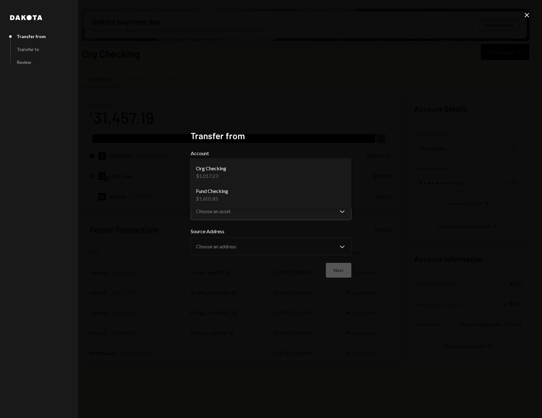
click at [248, 170] on body "C Colosseum Caret Down Home Home Inbox Inbox Activities Transactions Accounts A…" at bounding box center [271, 209] width 542 height 418
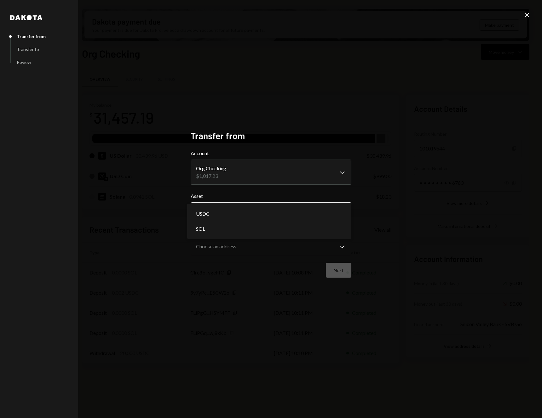
click at [294, 207] on body "C Colosseum Caret Down Home Home Inbox Inbox Activities Transactions Accounts A…" at bounding box center [271, 209] width 542 height 418
select select "****"
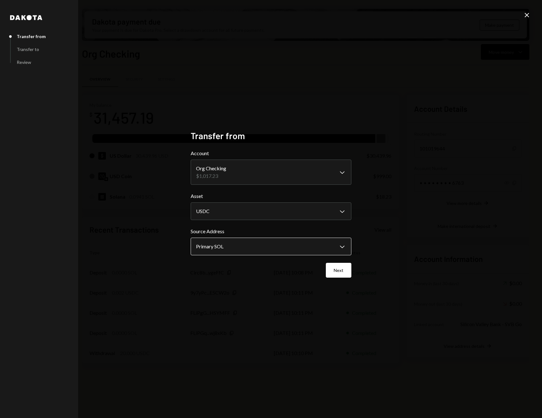
click at [273, 244] on body "C Colosseum Caret Down Home Home Inbox Inbox Activities Transactions Accounts A…" at bounding box center [271, 209] width 542 height 418
click at [345, 270] on button "Next" at bounding box center [339, 270] width 26 height 15
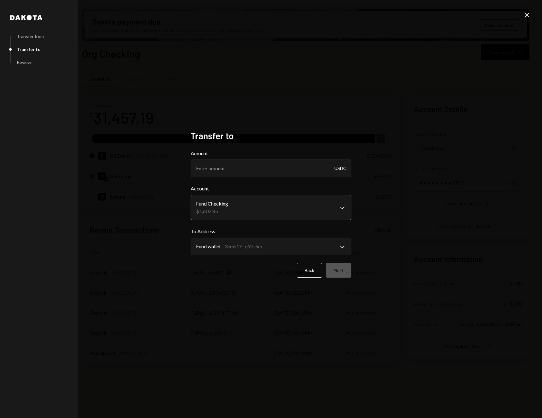
click at [241, 205] on body "C Colosseum Caret Down Home Home Inbox Inbox Activities Transactions Accounts A…" at bounding box center [271, 209] width 542 height 418
click at [238, 246] on body "C Colosseum Caret Down Home Home Inbox Inbox Activities Transactions Accounts A…" at bounding box center [271, 209] width 542 height 418
click at [237, 169] on input "Amount" at bounding box center [271, 169] width 161 height 18
click at [525, 14] on icon at bounding box center [527, 15] width 4 height 4
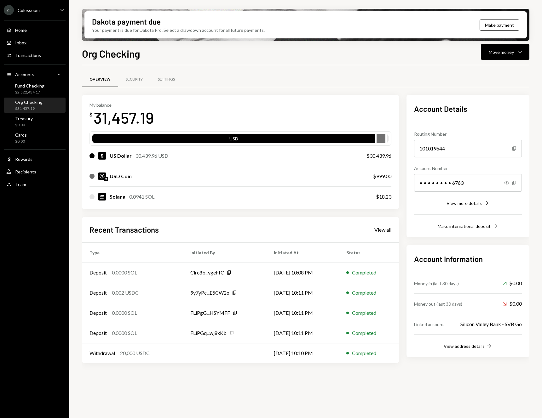
click at [407, 72] on div "Overview Security Settings" at bounding box center [305, 80] width 447 height 16
click at [175, 79] on div "Settings" at bounding box center [166, 79] width 32 height 15
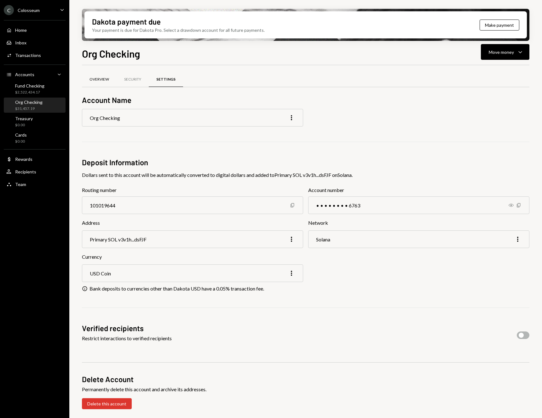
click at [99, 81] on div "Overview" at bounding box center [99, 79] width 20 height 5
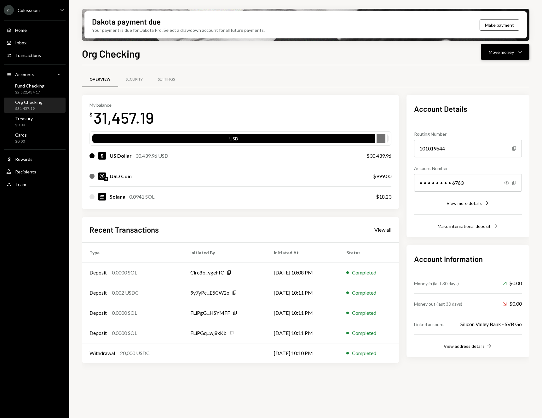
click at [503, 57] on button "Move money Caret Down" at bounding box center [505, 52] width 49 height 16
click at [486, 98] on div "Deposit" at bounding box center [500, 99] width 46 height 7
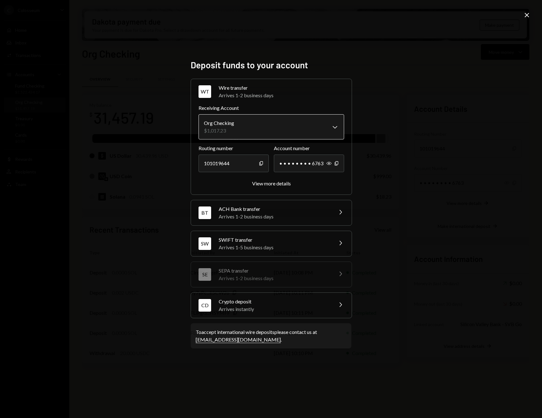
click at [324, 129] on body "C Colosseum Caret Down Home Home Inbox Inbox Activities Transactions Accounts A…" at bounding box center [271, 209] width 542 height 418
click at [416, 149] on div "**********" at bounding box center [271, 209] width 542 height 418
click at [525, 16] on icon "Close" at bounding box center [527, 15] width 8 height 8
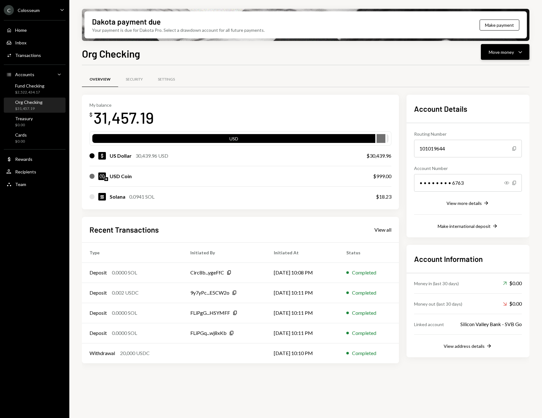
click at [493, 47] on button "Move money Caret Down" at bounding box center [505, 52] width 49 height 16
click at [480, 74] on div "Send" at bounding box center [500, 71] width 46 height 7
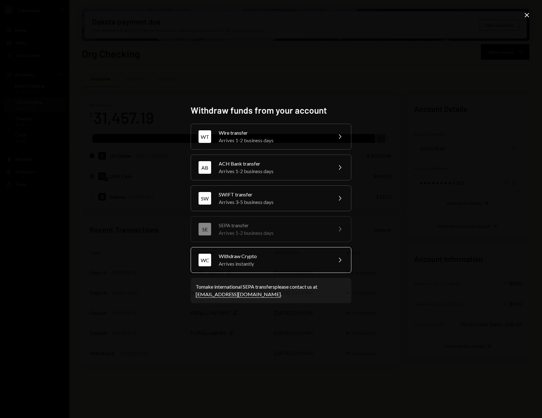
click at [239, 264] on div "Arrives instantly" at bounding box center [274, 264] width 110 height 8
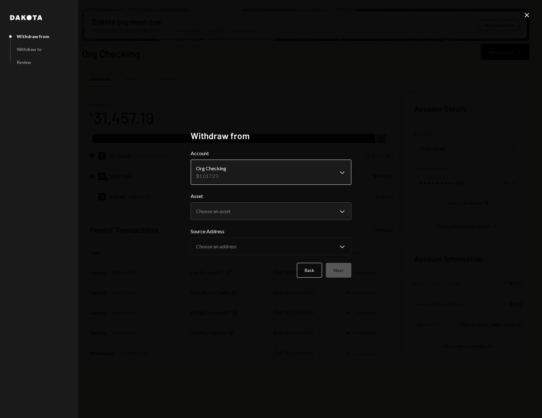
click at [237, 176] on body "C Colosseum Caret Down Home Home Inbox Inbox Activities Transactions Accounts A…" at bounding box center [271, 209] width 542 height 418
click at [238, 209] on body "C Colosseum Caret Down Home Home Inbox Inbox Activities Transactions Accounts A…" at bounding box center [271, 209] width 542 height 418
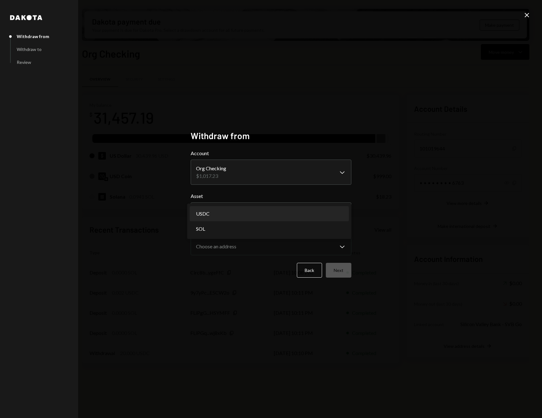
select select "****"
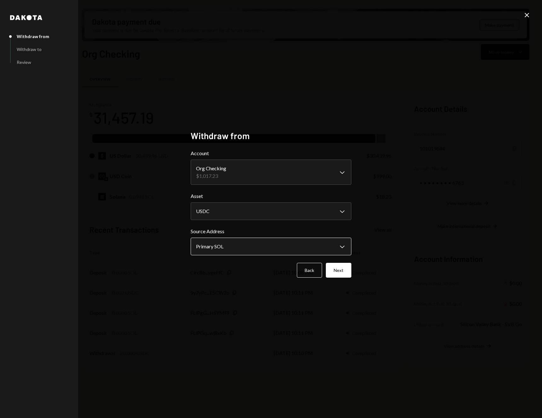
click at [252, 248] on body "C Colosseum Caret Down Home Home Inbox Inbox Activities Transactions Accounts A…" at bounding box center [271, 209] width 542 height 418
click at [332, 268] on button "Next" at bounding box center [339, 270] width 26 height 15
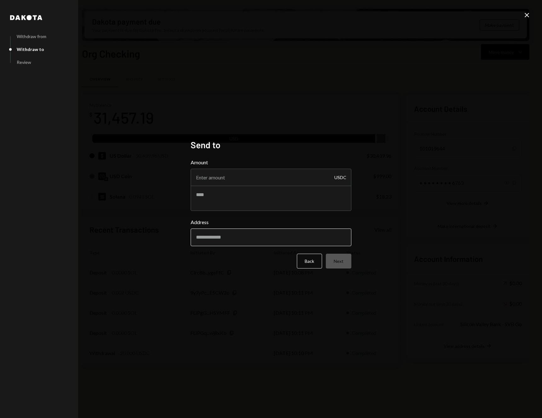
click at [239, 240] on input "Address" at bounding box center [271, 238] width 161 height 18
click at [230, 205] on textarea at bounding box center [271, 198] width 161 height 25
click at [313, 259] on button "Back" at bounding box center [309, 261] width 25 height 15
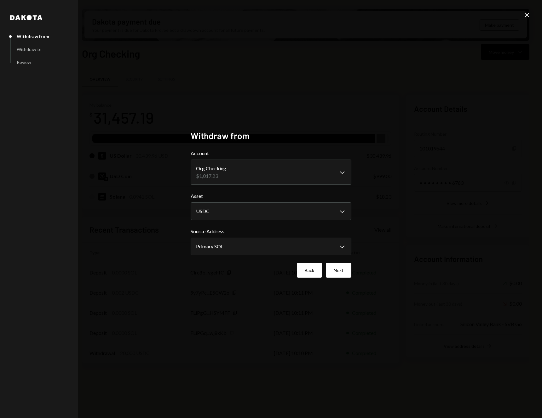
click at [307, 271] on button "Back" at bounding box center [309, 270] width 25 height 15
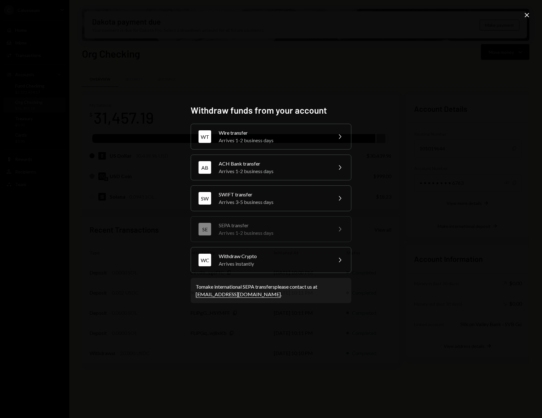
click at [273, 166] on div "ACH Bank transfer" at bounding box center [274, 164] width 110 height 8
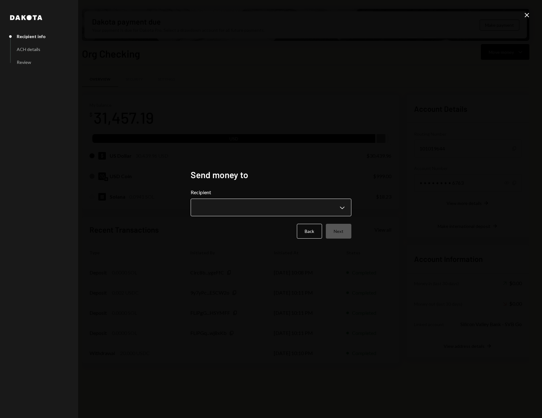
click at [227, 210] on body "C Colosseum Caret Down Home Home Inbox Inbox Activities Transactions Accounts A…" at bounding box center [271, 209] width 542 height 418
click at [159, 151] on div "**********" at bounding box center [271, 209] width 542 height 418
click at [523, 14] on icon "Close" at bounding box center [527, 15] width 8 height 8
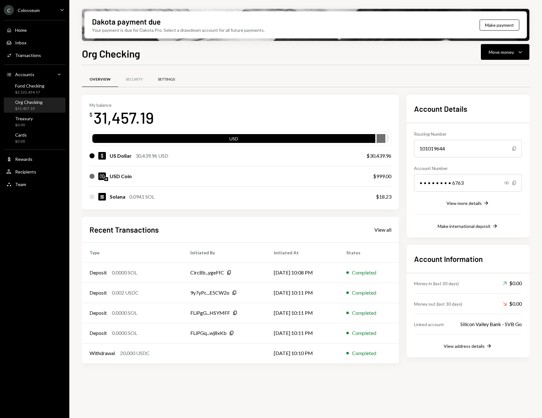
click at [165, 78] on div "Settings" at bounding box center [166, 79] width 17 height 5
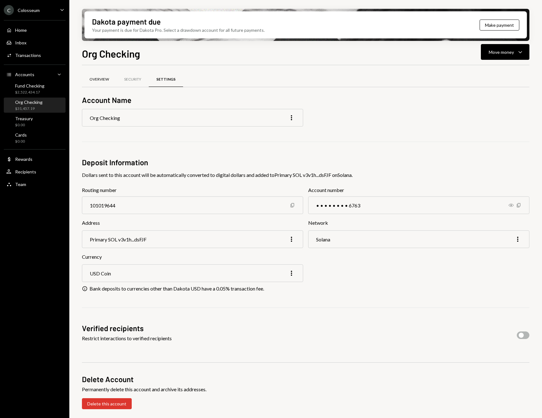
click at [100, 82] on div "Overview" at bounding box center [99, 79] width 35 height 15
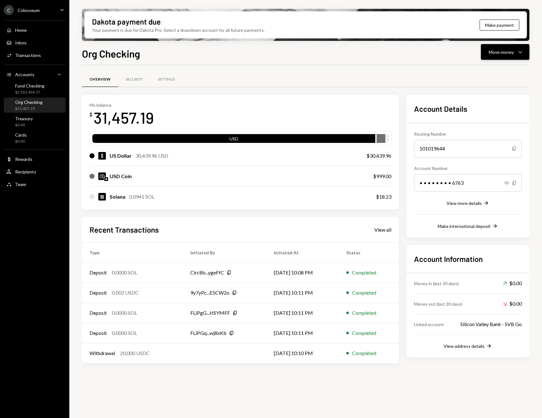
click at [500, 46] on button "Move money Caret Down" at bounding box center [505, 52] width 49 height 16
click at [488, 75] on div "Withdraw Send" at bounding box center [495, 71] width 63 height 14
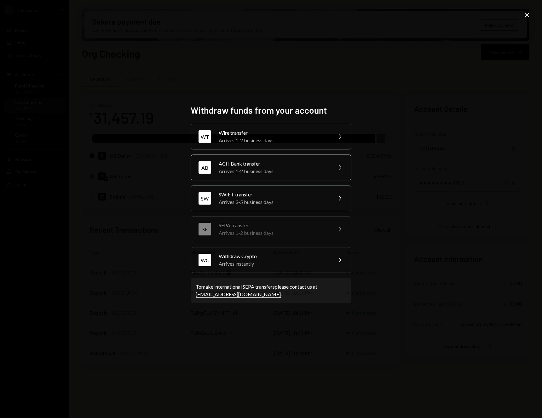
click at [315, 177] on div "AB ACH Bank transfer Arrives 1-2 business days Chevron Right" at bounding box center [271, 168] width 161 height 26
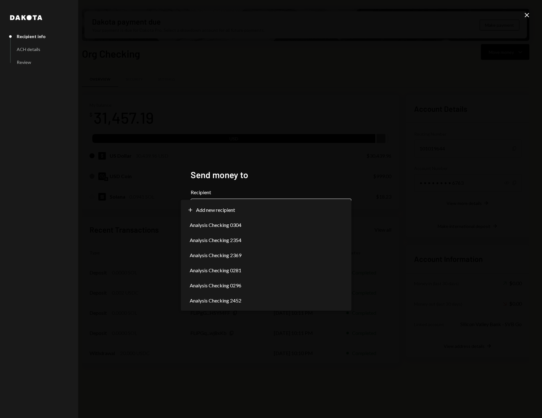
click at [286, 210] on body "C Colosseum Caret Down Home Home Inbox Inbox Activities Transactions Accounts A…" at bounding box center [271, 209] width 542 height 418
click at [395, 147] on div "**********" at bounding box center [271, 209] width 542 height 418
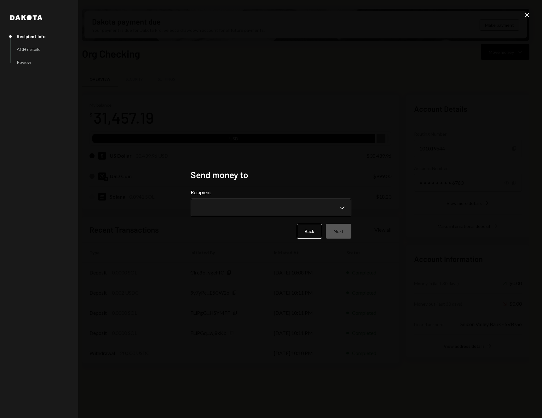
click at [231, 208] on body "C Colosseum Caret Down Home Home Inbox Inbox Activities Transactions Accounts A…" at bounding box center [271, 209] width 542 height 418
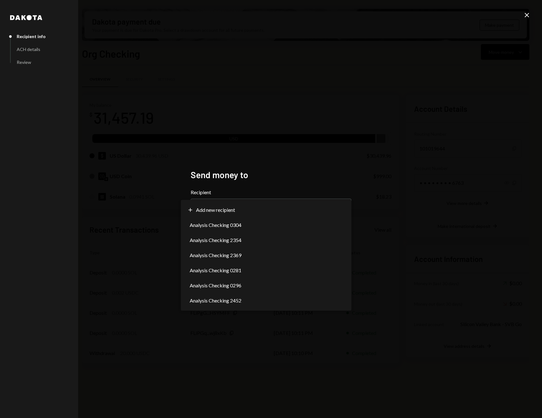
click at [309, 132] on div "**********" at bounding box center [271, 209] width 542 height 418
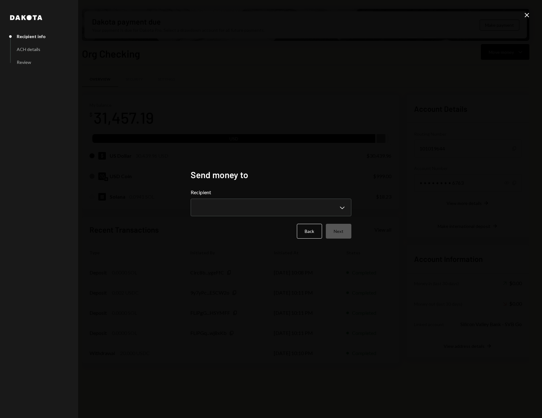
click at [224, 197] on div "**********" at bounding box center [271, 203] width 161 height 28
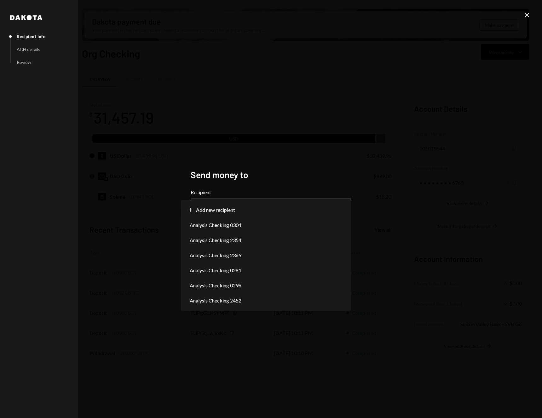
click at [225, 208] on body "C Colosseum Caret Down Home Home Inbox Inbox Activities Transactions Accounts A…" at bounding box center [271, 209] width 542 height 418
select select "**********"
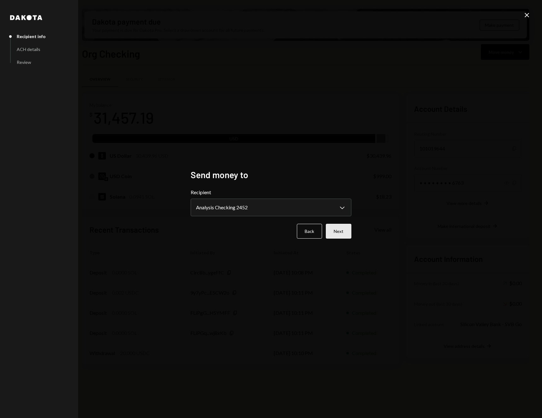
click at [339, 232] on button "Next" at bounding box center [339, 231] width 26 height 15
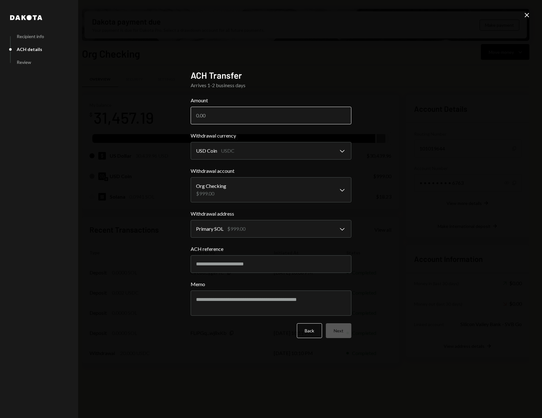
click at [249, 115] on input "Amount" at bounding box center [271, 116] width 161 height 18
click at [257, 151] on body "C Colosseum Caret Down Home Home Inbox Inbox Activities Transactions Accounts A…" at bounding box center [271, 209] width 542 height 418
click at [249, 190] on body "C Colosseum Caret Down Home Home Inbox Inbox Activities Transactions Accounts A…" at bounding box center [271, 209] width 542 height 418
click at [404, 205] on div "**********" at bounding box center [271, 209] width 542 height 418
click at [527, 15] on icon at bounding box center [527, 15] width 4 height 4
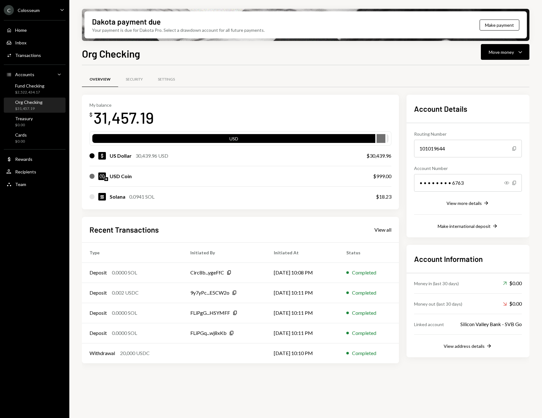
click at [218, 77] on div "Overview Security Settings" at bounding box center [305, 80] width 447 height 16
click at [18, 106] on div "$31,457.19" at bounding box center [28, 108] width 27 height 5
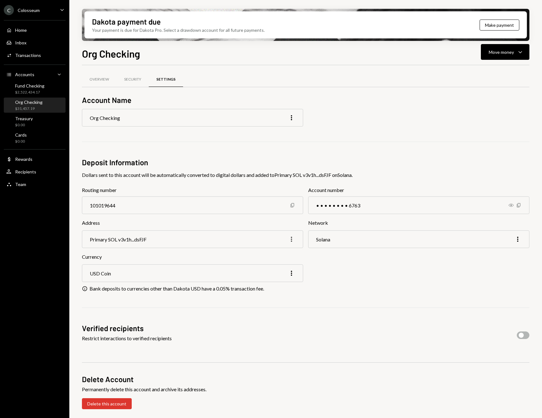
click at [290, 240] on icon "More" at bounding box center [292, 240] width 8 height 8
click at [99, 240] on div "Primary SOL v3v1h...dsFJF" at bounding box center [118, 240] width 57 height 6
click at [511, 206] on icon "button" at bounding box center [510, 205] width 5 height 3
click at [32, 103] on div "Org Checking" at bounding box center [28, 102] width 27 height 5
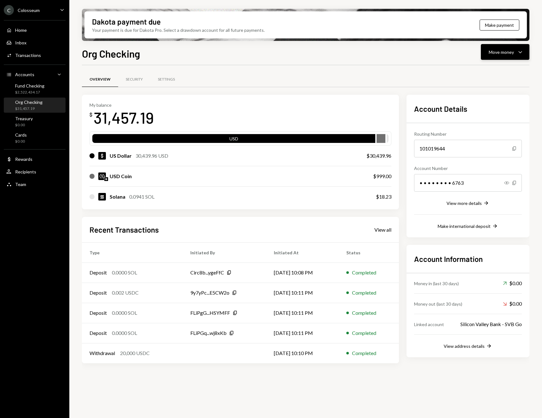
click at [499, 53] on div "Move money" at bounding box center [501, 52] width 25 height 7
click at [489, 96] on div "Deposit" at bounding box center [500, 99] width 46 height 7
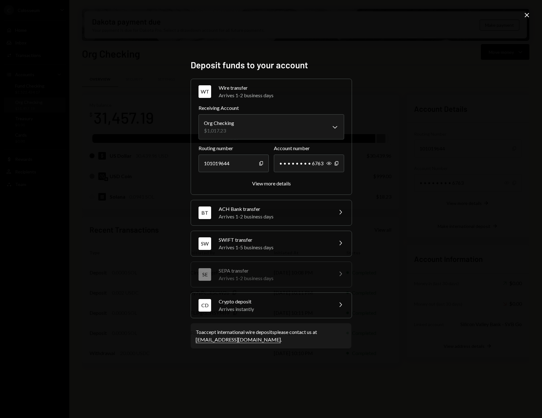
click at [252, 309] on div "Arrives instantly" at bounding box center [274, 310] width 110 height 8
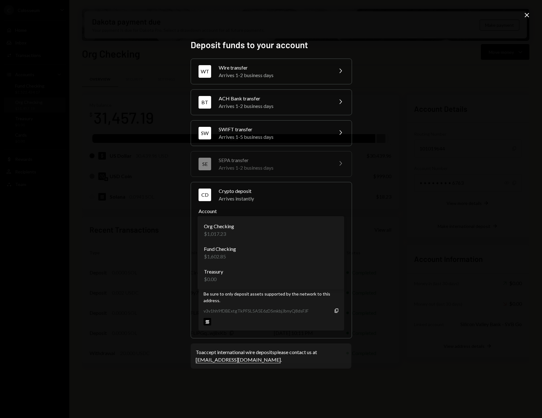
click at [259, 227] on body "C Colosseum Caret Down Home Home Inbox Inbox Activities Transactions Accounts A…" at bounding box center [271, 209] width 542 height 418
click at [315, 271] on body "C Colosseum Caret Down Home Home Inbox Inbox Activities Transactions Accounts A…" at bounding box center [271, 209] width 542 height 418
click at [335, 311] on icon "button" at bounding box center [336, 311] width 3 height 4
click at [231, 229] on body "C Colosseum Caret Down Home Home Inbox Inbox Activities Transactions Accounts A…" at bounding box center [271, 209] width 542 height 418
click at [233, 251] on label "Address" at bounding box center [271, 254] width 146 height 8
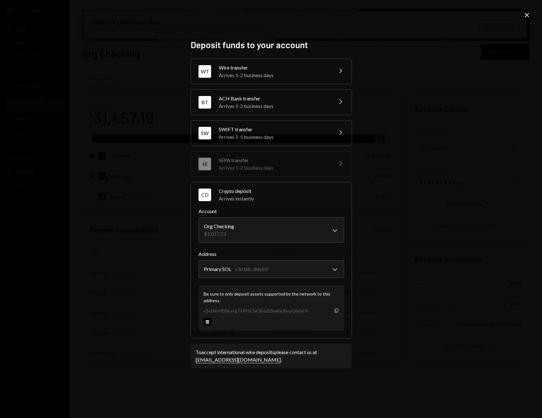
click at [337, 310] on icon "Copy" at bounding box center [336, 310] width 5 height 5
click at [96, 168] on div "**********" at bounding box center [271, 209] width 542 height 418
click at [473, 45] on div "**********" at bounding box center [271, 209] width 542 height 418
click at [524, 17] on icon "Close" at bounding box center [527, 15] width 8 height 8
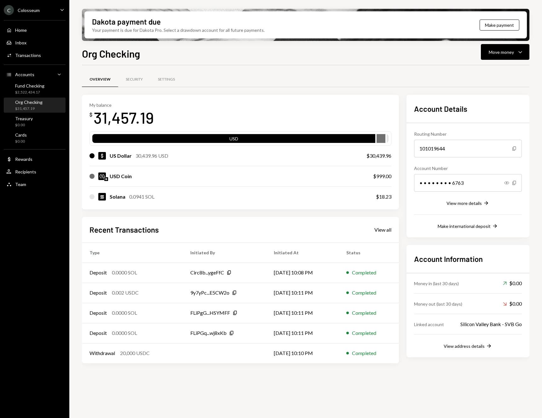
click at [290, 72] on div "Overview Security Settings" at bounding box center [305, 80] width 447 height 16
click at [410, 64] on div "Org Checking Move money Caret Down Overview Security Settings My balance $ 31,4…" at bounding box center [305, 251] width 447 height 410
click at [389, 5] on div "Dakota payment due Your payment is due for Dakota Pro. Select a drawdown accoun…" at bounding box center [305, 209] width 473 height 418
click at [384, 5] on div "Dakota payment due Your payment is due for Dakota Pro. Select a drawdown accoun…" at bounding box center [305, 209] width 473 height 418
click at [353, 60] on div "Org Checking Move money Caret Down Overview Security Settings My balance $ 31,4…" at bounding box center [305, 251] width 447 height 410
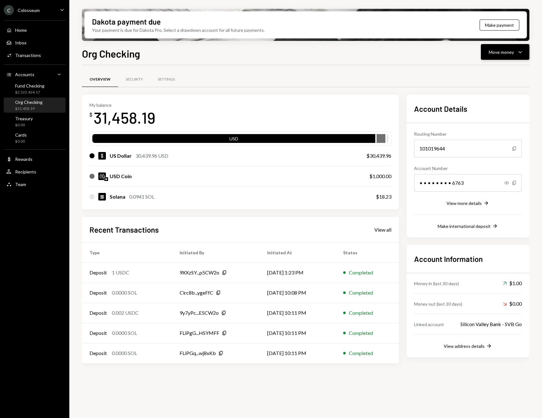
click at [514, 53] on div "Move money Caret Down" at bounding box center [505, 52] width 33 height 8
click at [488, 100] on div "Deposit" at bounding box center [500, 99] width 46 height 7
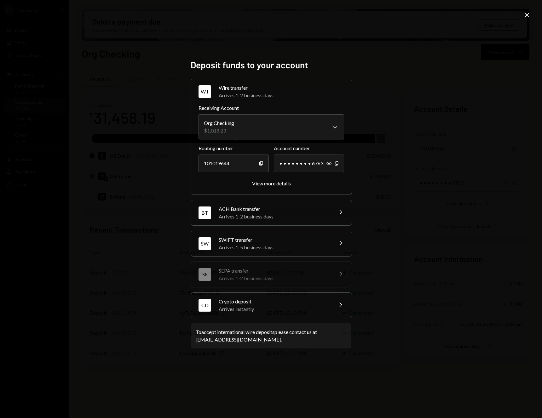
click at [293, 308] on div "Arrives instantly" at bounding box center [274, 310] width 110 height 8
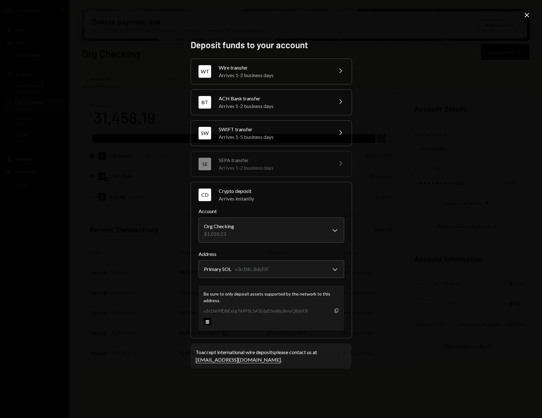
click at [335, 311] on icon "Copy" at bounding box center [336, 310] width 5 height 5
click at [367, 78] on div "**********" at bounding box center [271, 209] width 542 height 418
click at [525, 14] on icon "Close" at bounding box center [527, 15] width 8 height 8
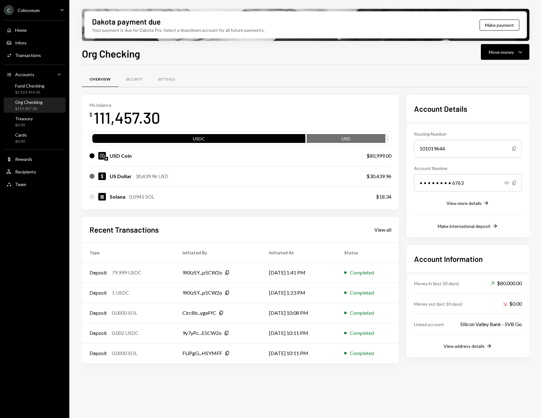
click at [189, 163] on div "USD Coin $80,999.00" at bounding box center [240, 156] width 302 height 20
click at [486, 55] on button "Move money Caret Down" at bounding box center [505, 52] width 49 height 16
click at [486, 74] on div "Withdraw Send" at bounding box center [495, 71] width 63 height 14
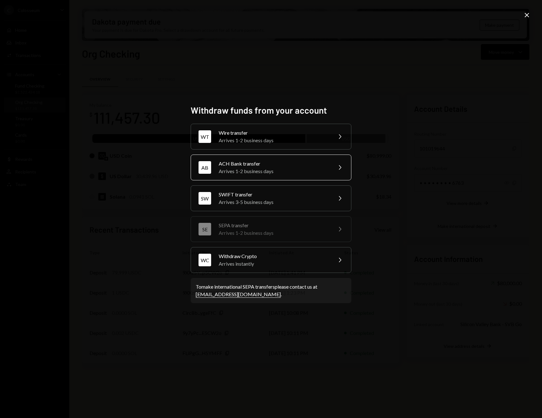
click at [300, 162] on div "ACH Bank transfer" at bounding box center [274, 164] width 110 height 8
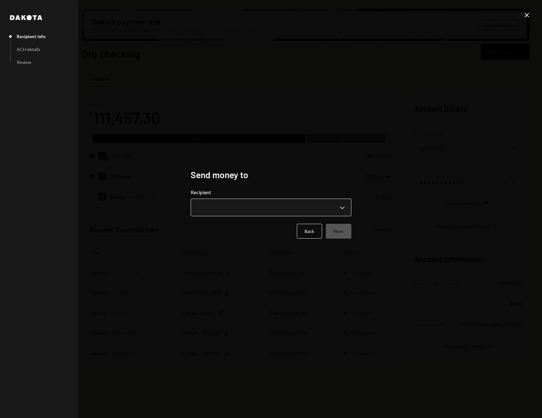
click at [277, 203] on body "C Colosseum Caret Down Home Home Inbox Inbox Activities Transactions Accounts A…" at bounding box center [271, 209] width 542 height 418
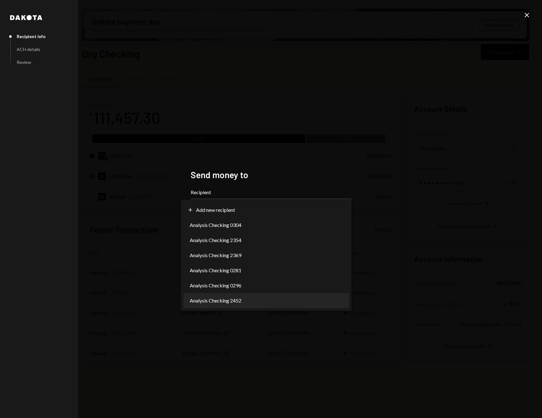
select select "**********"
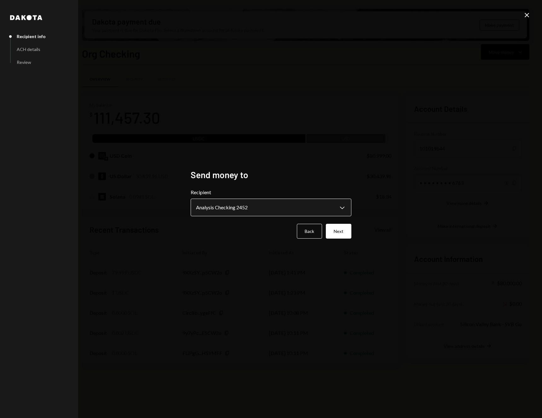
click at [325, 213] on body "C Colosseum Caret Down Home Home Inbox Inbox Activities Transactions Accounts A…" at bounding box center [271, 209] width 542 height 418
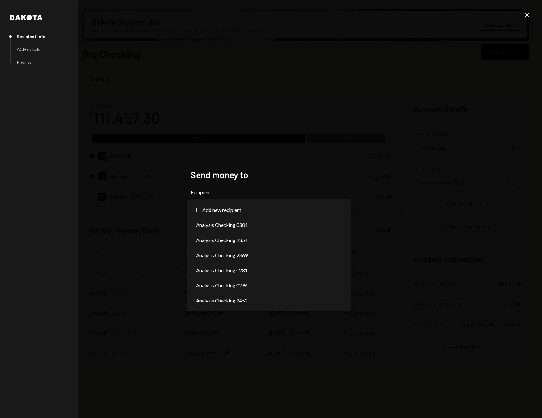
select select "**********"
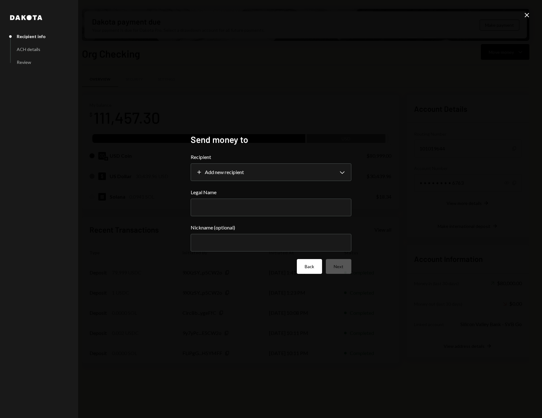
click at [308, 273] on button "Back" at bounding box center [309, 266] width 25 height 15
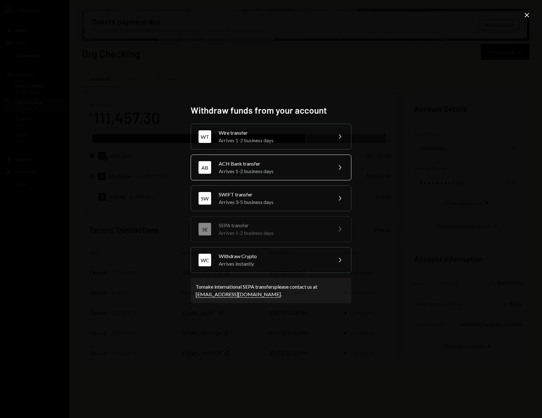
click at [273, 160] on div "AB ACH Bank transfer Arrives 1-2 business days Chevron Right" at bounding box center [271, 168] width 161 height 26
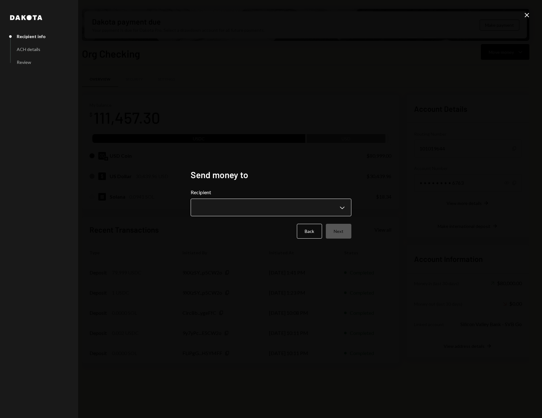
click at [242, 208] on body "C Colosseum Caret Down Home Home Inbox Inbox Activities Transactions Accounts A…" at bounding box center [271, 209] width 542 height 418
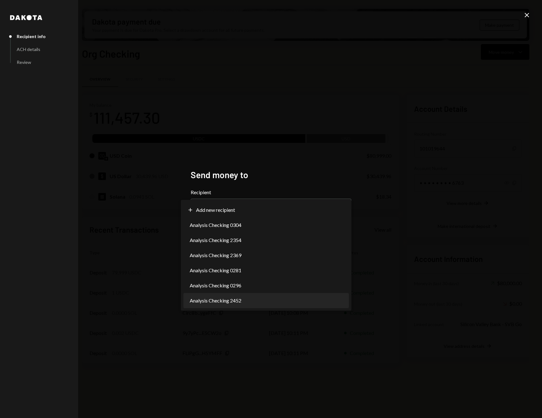
select select "**********"
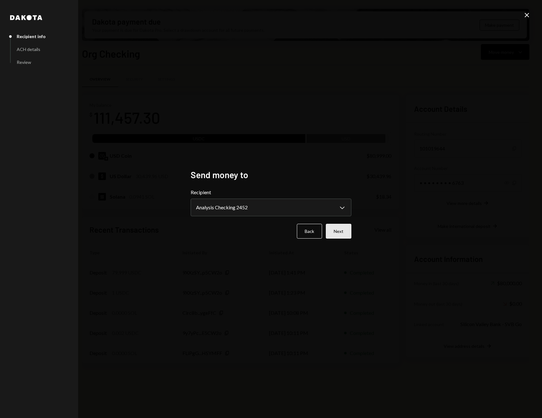
click at [341, 232] on button "Next" at bounding box center [339, 231] width 26 height 15
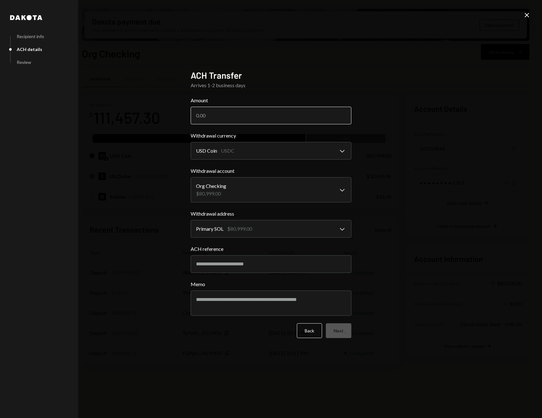
click at [241, 113] on input "Amount" at bounding box center [271, 116] width 161 height 18
type input "80000"
click at [391, 131] on div "**********" at bounding box center [271, 209] width 542 height 418
click at [284, 269] on input "ACH reference" at bounding box center [271, 264] width 161 height 18
click at [280, 299] on textarea "Memo" at bounding box center [271, 303] width 161 height 25
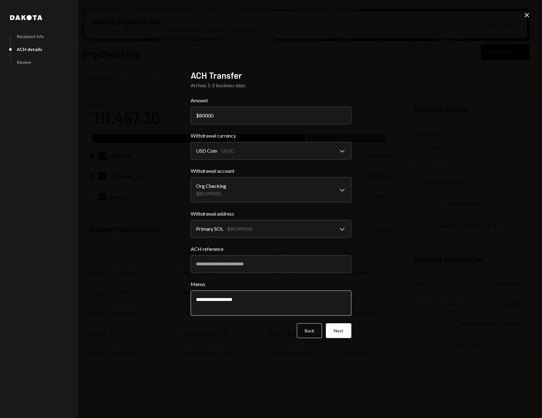
click at [320, 302] on textarea "**********" at bounding box center [271, 303] width 161 height 25
type textarea "**********"
click at [343, 334] on button "Next" at bounding box center [339, 331] width 26 height 15
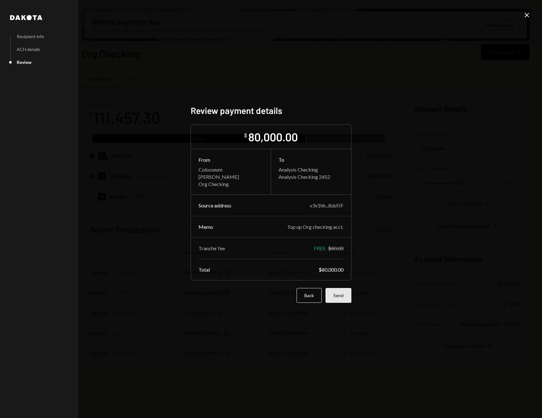
click at [342, 296] on button "Send" at bounding box center [338, 295] width 26 height 15
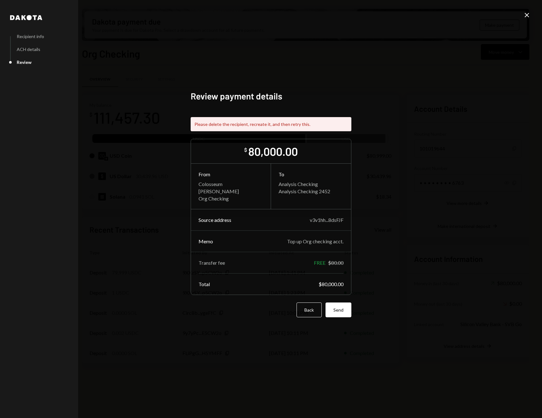
click at [427, 145] on div "Dakota Recipient info ACH details Review Review payment details Please delete t…" at bounding box center [271, 209] width 542 height 418
click at [289, 123] on div "Please delete the recipient, recreate it, and then retry this." at bounding box center [271, 124] width 161 height 14
click at [530, 14] on icon "Close" at bounding box center [527, 15] width 8 height 8
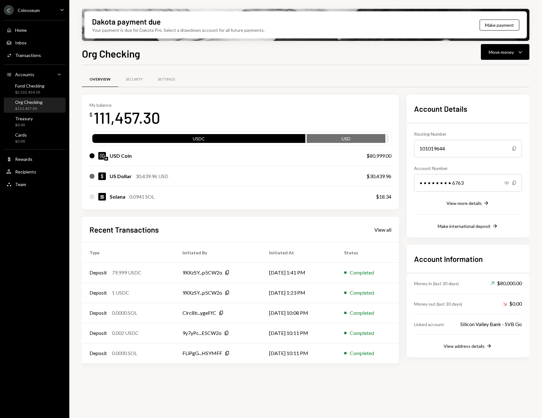
click at [355, 90] on div "Overview Security Settings" at bounding box center [305, 83] width 447 height 23
click at [497, 53] on div "Move money" at bounding box center [501, 52] width 25 height 7
click at [319, 82] on div "Overview Security Settings" at bounding box center [305, 80] width 447 height 16
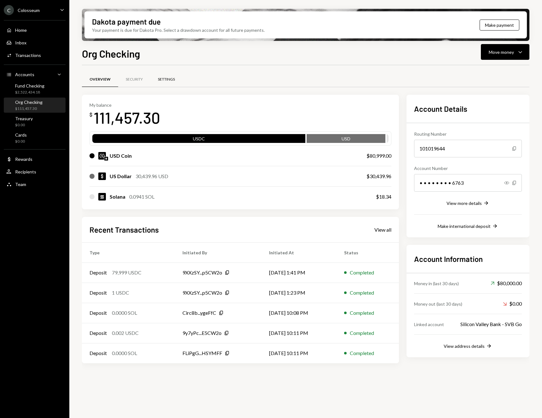
click at [170, 78] on div "Settings" at bounding box center [166, 79] width 17 height 5
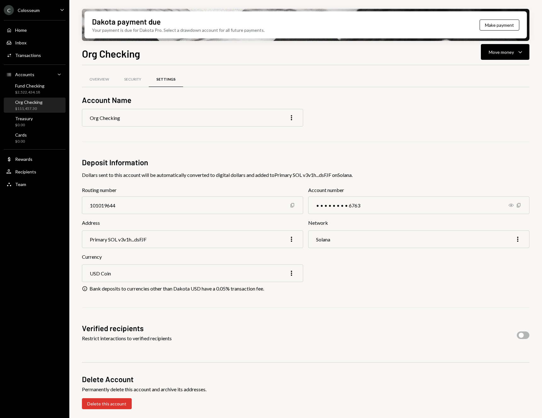
click at [165, 120] on div "Org Checking More" at bounding box center [192, 118] width 221 height 18
click at [110, 339] on div "Restrict interactions to verified recipients" at bounding box center [127, 339] width 90 height 8
click at [35, 174] on div "Recipients" at bounding box center [25, 171] width 21 height 5
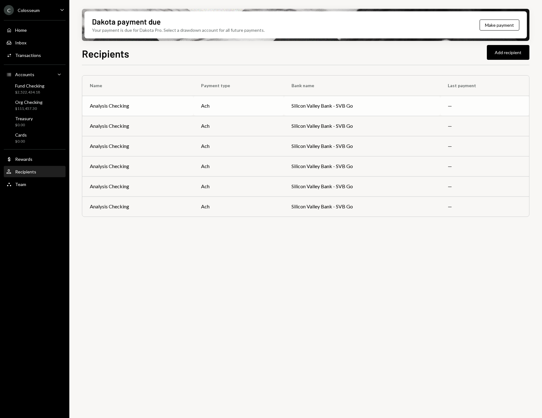
click at [450, 106] on td "—" at bounding box center [484, 106] width 89 height 20
click at [393, 121] on td "Silicon Valley Bank - SVB Go" at bounding box center [362, 126] width 157 height 20
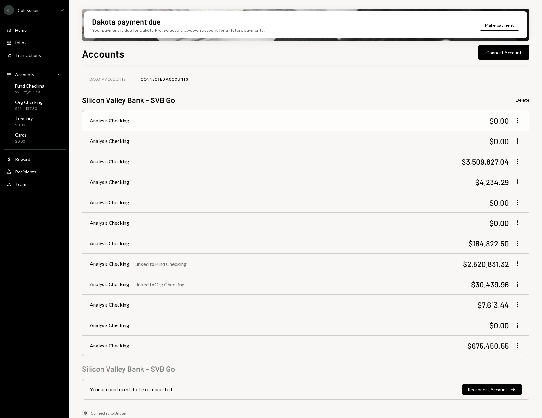
scroll to position [3, 0]
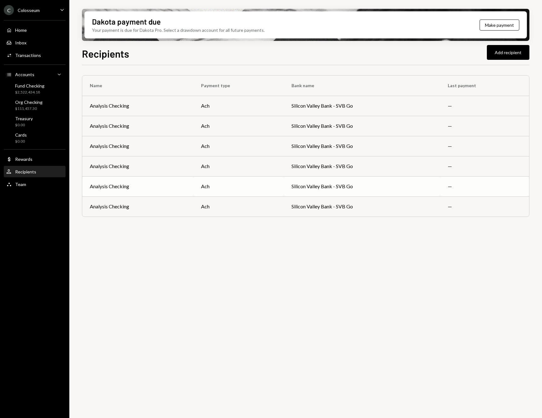
click at [414, 191] on td "Silicon Valley Bank - SVB Go" at bounding box center [362, 186] width 157 height 20
click at [509, 49] on button "Add recipient" at bounding box center [508, 52] width 43 height 15
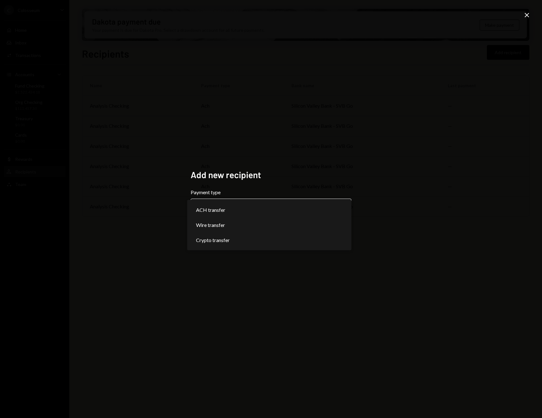
click at [211, 210] on body "**********" at bounding box center [271, 209] width 542 height 418
select select "***"
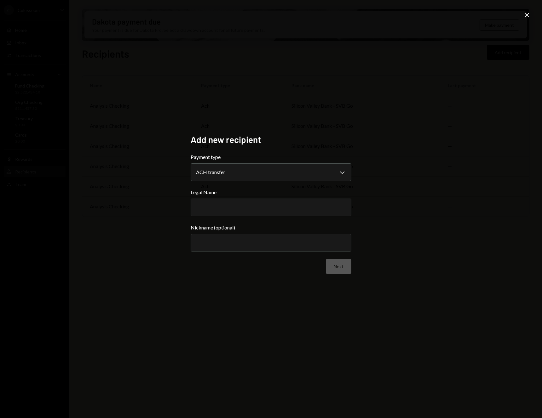
click at [219, 210] on input "Legal Name" at bounding box center [271, 208] width 161 height 18
click at [394, 183] on div "**********" at bounding box center [271, 209] width 542 height 418
click at [272, 213] on input "Legal Name" at bounding box center [271, 208] width 161 height 18
type input "**********"
click at [406, 214] on div "**********" at bounding box center [271, 209] width 542 height 418
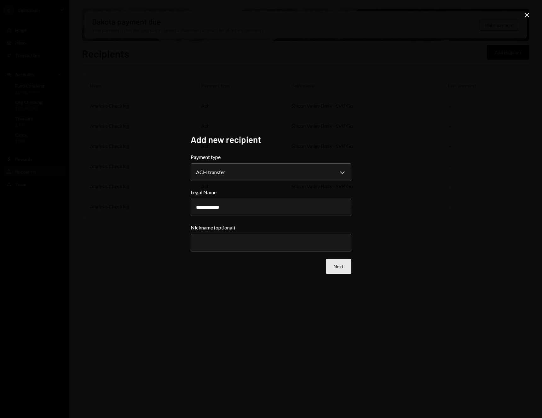
click at [341, 265] on button "Next" at bounding box center [339, 266] width 26 height 15
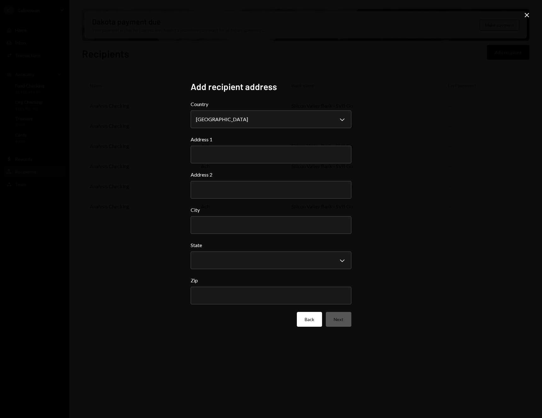
click at [314, 322] on button "Back" at bounding box center [309, 319] width 25 height 15
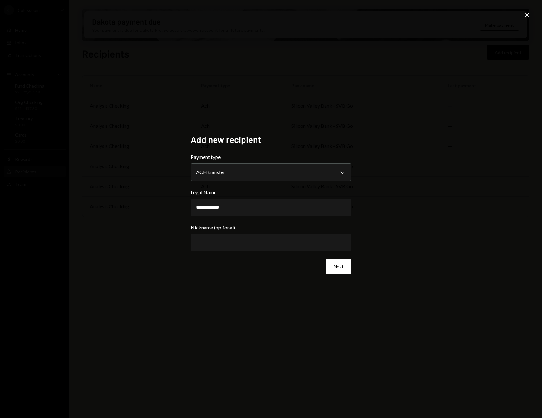
click at [527, 13] on icon "Close" at bounding box center [527, 15] width 8 height 8
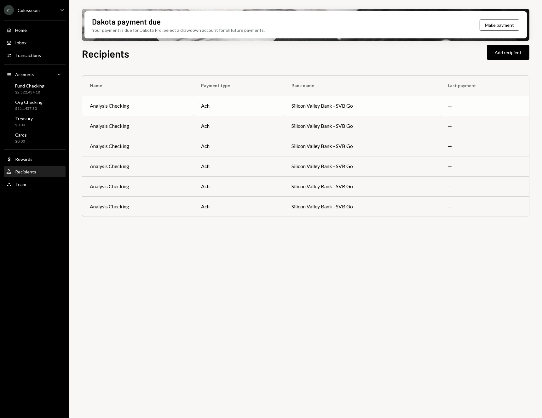
click at [453, 111] on td "—" at bounding box center [484, 106] width 89 height 20
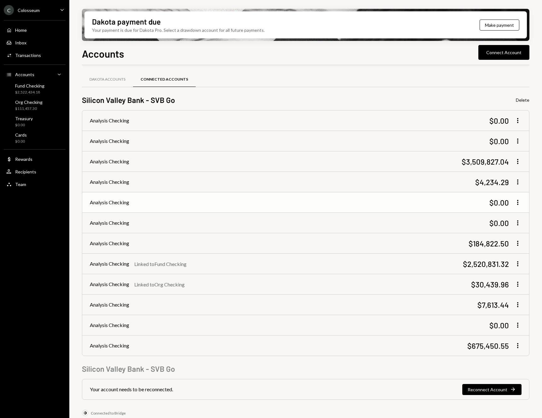
scroll to position [3, 0]
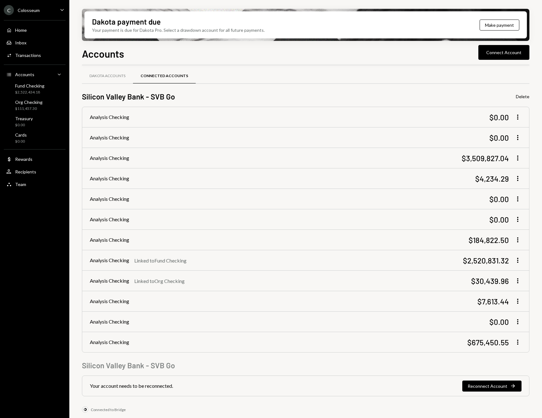
click at [306, 75] on div "Dakota Accounts Connected Accounts" at bounding box center [305, 76] width 447 height 16
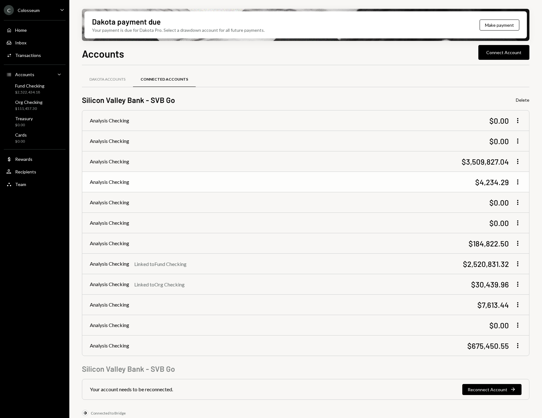
scroll to position [3, 0]
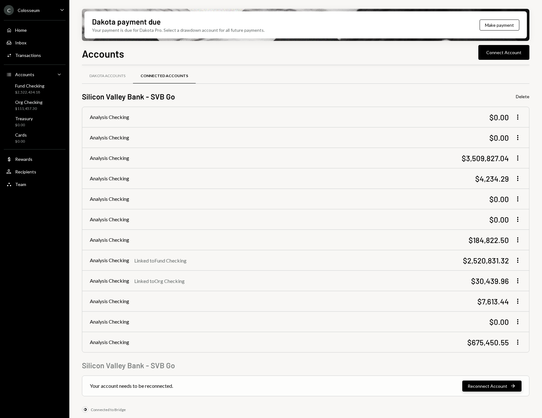
click at [473, 386] on button "Reconnect Account Right Arrow" at bounding box center [491, 386] width 59 height 11
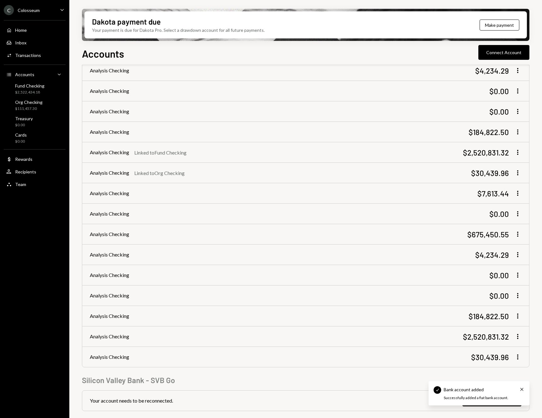
scroll to position [126, 0]
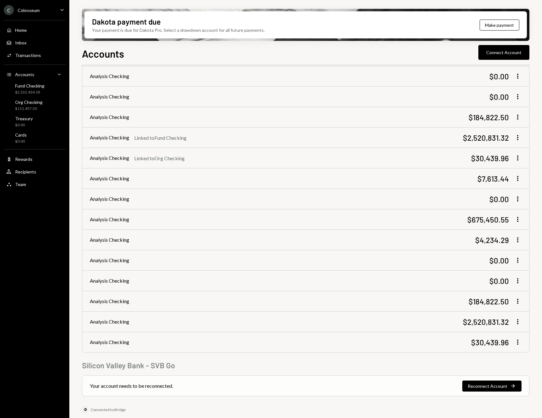
click at [521, 390] on div "Your account needs to be reconnected. Reconnect Account Right Arrow" at bounding box center [305, 386] width 447 height 20
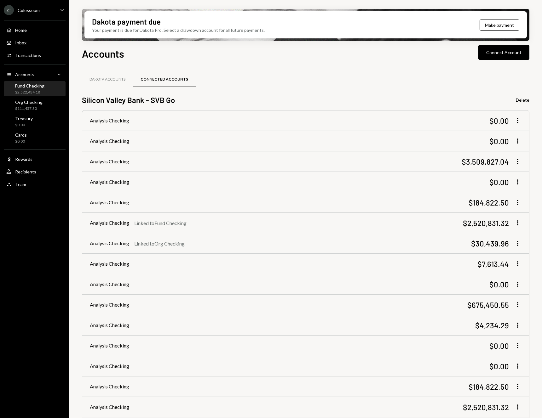
click at [44, 92] on div "Fund Checking $2,522,434.18" at bounding box center [34, 89] width 57 height 12
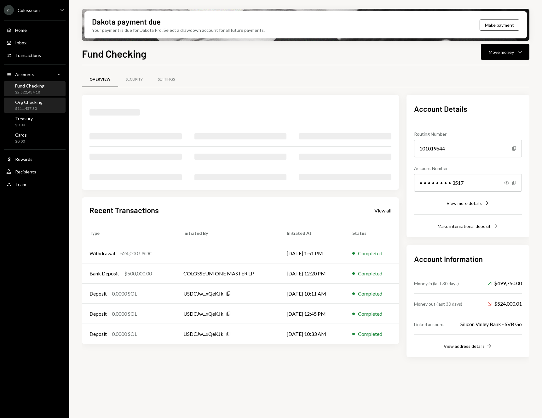
click at [36, 105] on div "Org Checking $111,457.30" at bounding box center [28, 106] width 27 height 12
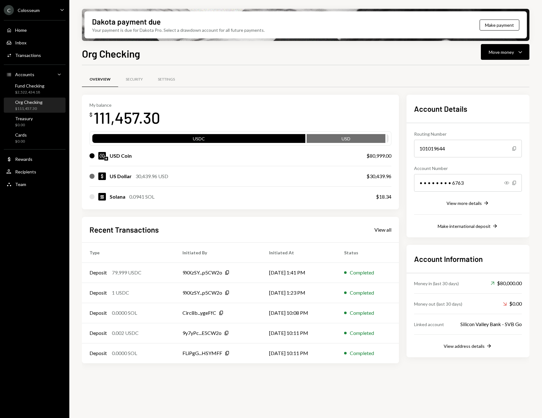
click at [36, 105] on div "Org Checking $111,457.30" at bounding box center [28, 106] width 27 height 12
click at [500, 57] on button "Move money Caret Down" at bounding box center [505, 52] width 49 height 16
click at [497, 68] on div "Send" at bounding box center [500, 71] width 46 height 7
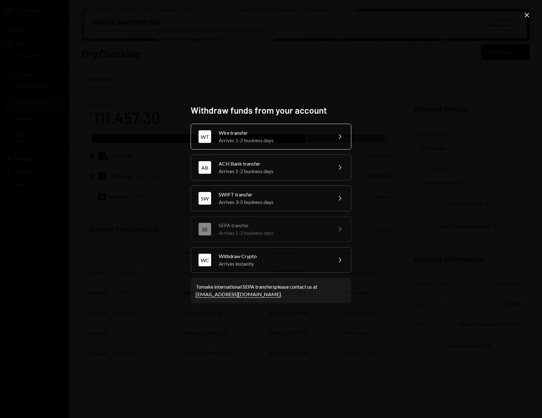
click at [276, 142] on div "Arrives 1-2 business days" at bounding box center [274, 141] width 110 height 8
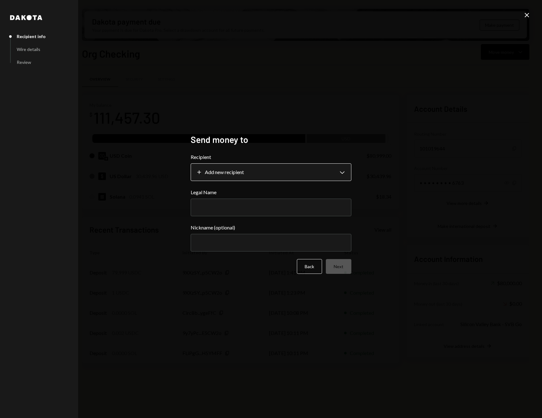
click at [343, 173] on body "C Colosseum Caret Down Home Home Inbox Inbox Activities Transactions Accounts A…" at bounding box center [271, 209] width 542 height 418
click at [256, 215] on input "Legal Name" at bounding box center [271, 208] width 161 height 18
click at [410, 184] on div "**********" at bounding box center [271, 209] width 542 height 418
click at [214, 204] on input "Legal Name" at bounding box center [271, 208] width 161 height 18
type input "**********"
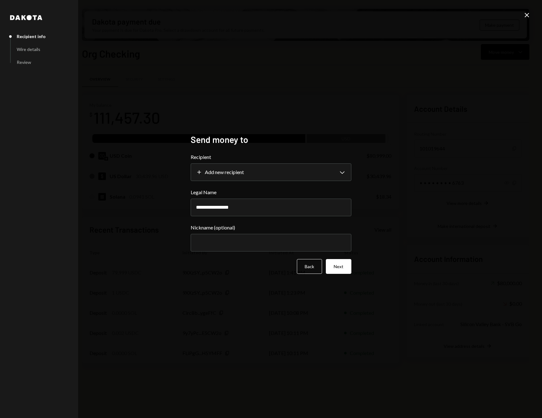
click at [415, 195] on div "**********" at bounding box center [271, 209] width 542 height 418
click at [323, 244] on input "Nickname (optional)" at bounding box center [271, 243] width 161 height 18
type input "**********"
click at [341, 266] on button "Next" at bounding box center [339, 266] width 26 height 15
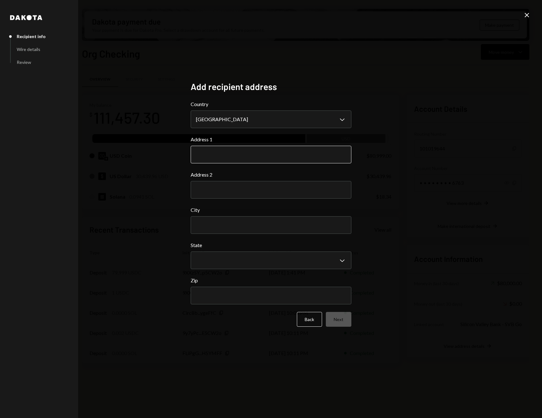
click at [264, 155] on input "Address 1" at bounding box center [271, 155] width 161 height 18
type input "**********"
click at [108, 139] on div "**********" at bounding box center [271, 209] width 542 height 418
click at [213, 231] on input "City" at bounding box center [271, 225] width 161 height 18
type input "*******"
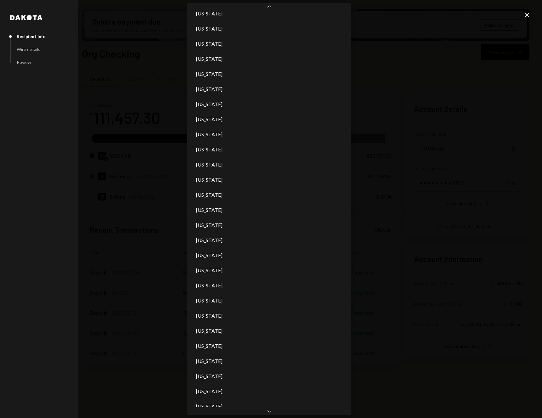
scroll to position [174, 0]
select select "**"
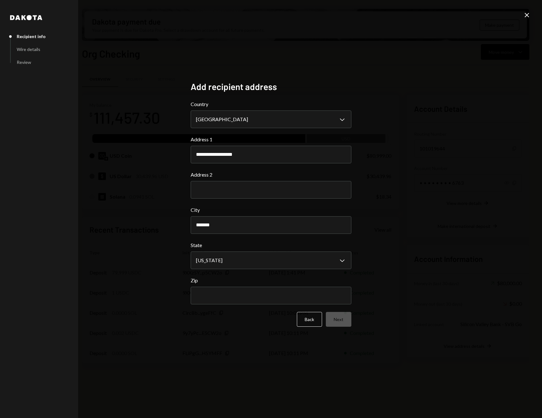
click at [248, 376] on div "**********" at bounding box center [271, 209] width 542 height 418
click at [226, 295] on input "Zip" at bounding box center [271, 296] width 161 height 18
type input "*****"
click at [406, 214] on div "**********" at bounding box center [271, 209] width 542 height 418
click at [337, 319] on button "Next" at bounding box center [339, 319] width 26 height 15
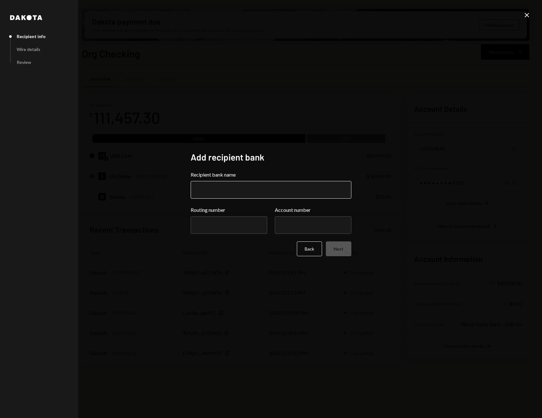
click at [243, 194] on input "Recipient bank name" at bounding box center [271, 190] width 161 height 18
click at [339, 190] on input "**********" at bounding box center [271, 190] width 161 height 18
type input "**********"
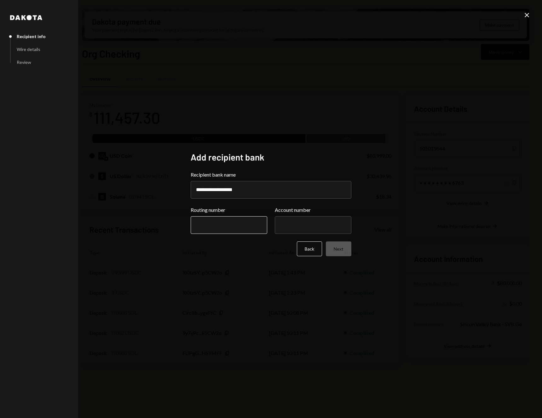
click at [229, 224] on input "Routing number" at bounding box center [229, 225] width 77 height 18
paste input "*********"
type input "*********"
click at [299, 228] on input "Account number" at bounding box center [313, 225] width 77 height 18
paste input "**********"
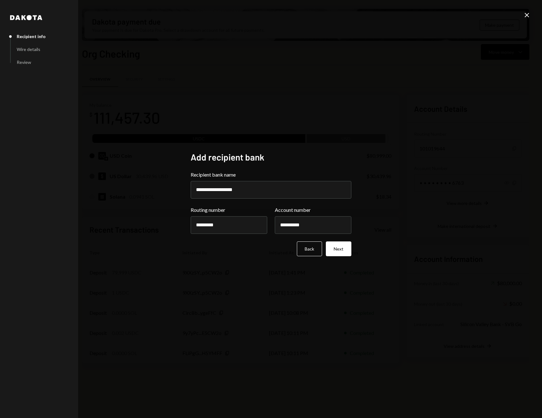
type input "**********"
click at [421, 206] on div "**********" at bounding box center [271, 209] width 542 height 418
click at [335, 251] on button "Next" at bounding box center [339, 249] width 26 height 15
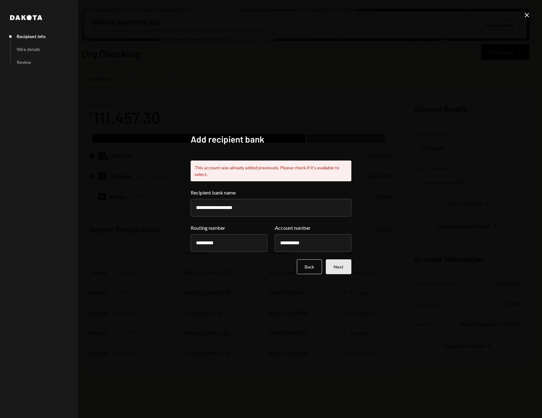
click at [339, 265] on button "Next" at bounding box center [339, 267] width 26 height 15
click at [307, 267] on button "Back" at bounding box center [309, 267] width 25 height 15
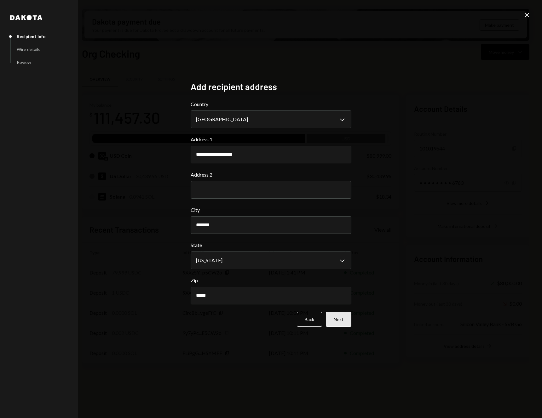
click at [337, 319] on button "Next" at bounding box center [339, 319] width 26 height 15
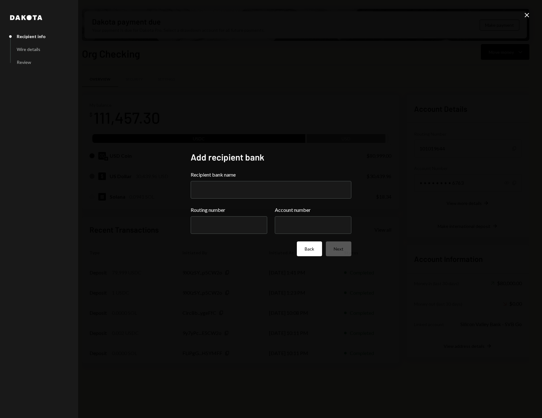
click at [308, 252] on button "Back" at bounding box center [309, 249] width 25 height 15
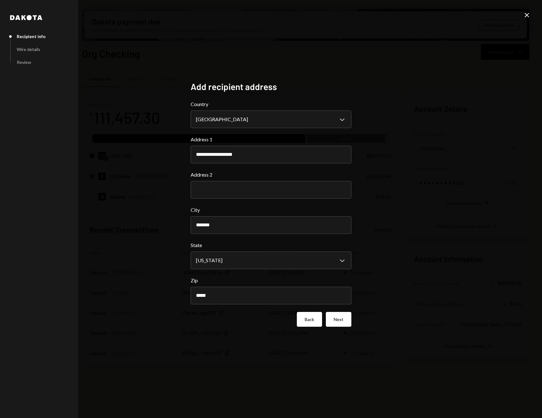
click at [313, 318] on button "Back" at bounding box center [309, 319] width 25 height 15
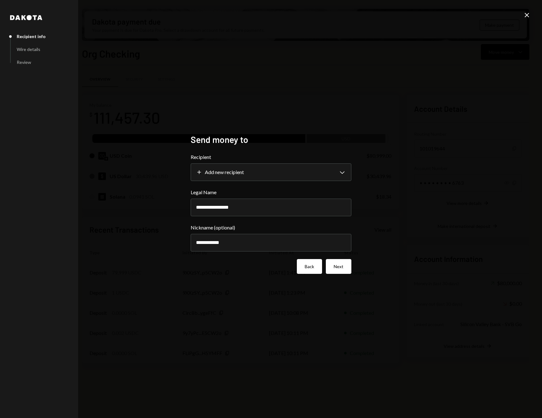
click at [309, 266] on button "Back" at bounding box center [309, 266] width 25 height 15
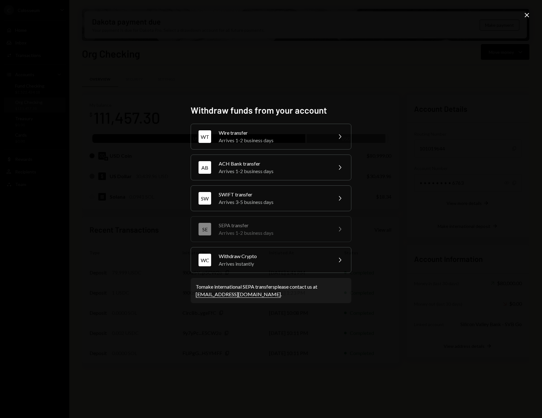
click at [445, 71] on div "Withdraw funds from your account WT Wire transfer Arrives 1-2 business days Che…" at bounding box center [271, 209] width 542 height 418
click at [308, 143] on div "Arrives 1-2 business days" at bounding box center [274, 141] width 110 height 8
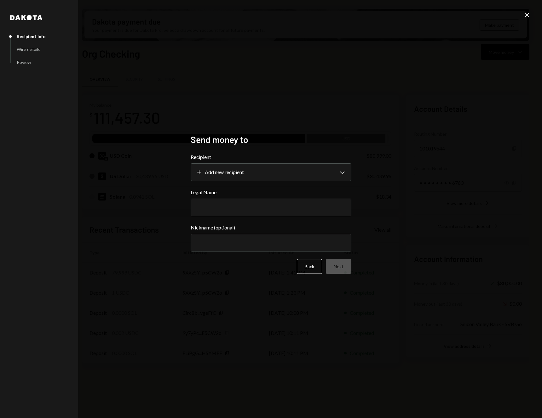
click at [286, 182] on form "**********" at bounding box center [271, 213] width 161 height 121
click at [284, 176] on body "C Colosseum Caret Down Home Home Inbox Inbox Activities Transactions Accounts A…" at bounding box center [271, 209] width 542 height 418
click at [266, 192] on label "Legal Name" at bounding box center [271, 193] width 161 height 8
click at [266, 199] on input "Legal Name" at bounding box center [271, 208] width 161 height 18
click at [480, 108] on div "**********" at bounding box center [271, 209] width 542 height 418
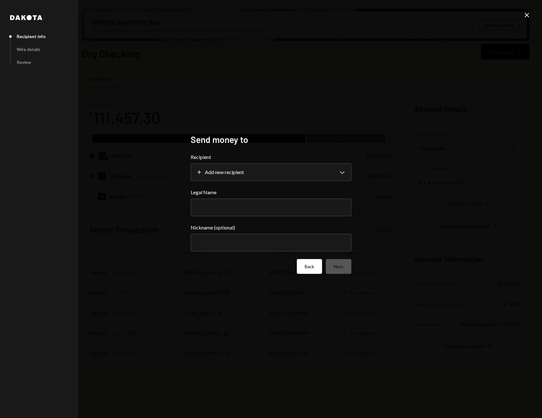
click at [312, 267] on button "Back" at bounding box center [309, 266] width 25 height 15
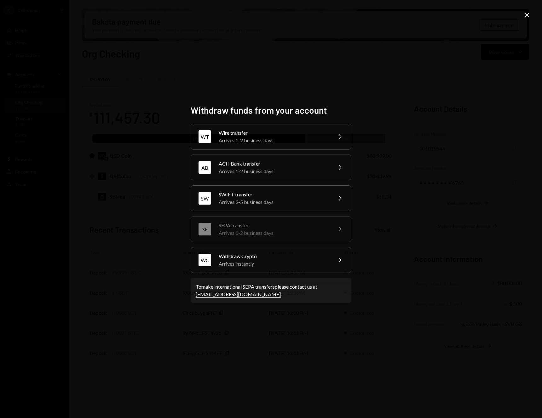
click at [525, 16] on icon "Close" at bounding box center [527, 15] width 8 height 8
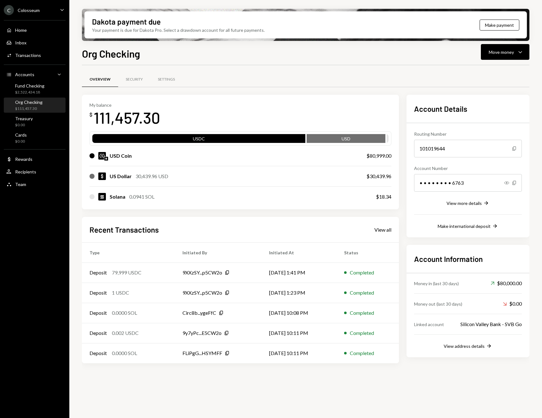
click at [302, 79] on div "Overview Security Settings" at bounding box center [305, 80] width 447 height 16
click at [490, 58] on button "Move money Caret Down" at bounding box center [505, 52] width 49 height 16
click at [360, 57] on div "Org Checking Move money Caret Down" at bounding box center [305, 53] width 447 height 14
click at [214, 83] on div "Overview Security Settings" at bounding box center [305, 80] width 447 height 16
click at [163, 79] on div "Settings" at bounding box center [166, 79] width 17 height 5
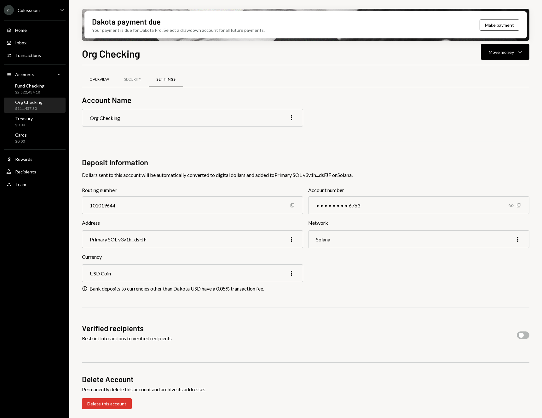
click at [102, 79] on div "Overview" at bounding box center [99, 79] width 20 height 5
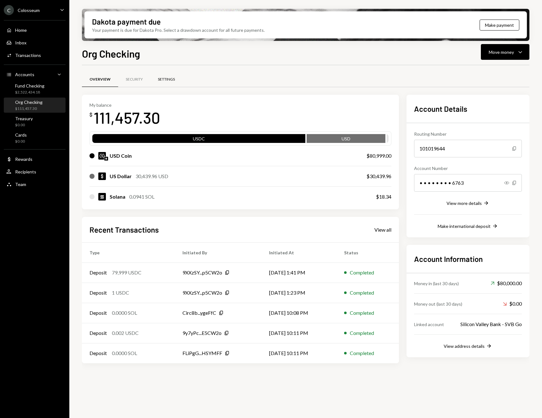
click at [160, 77] on div "Settings" at bounding box center [166, 79] width 17 height 5
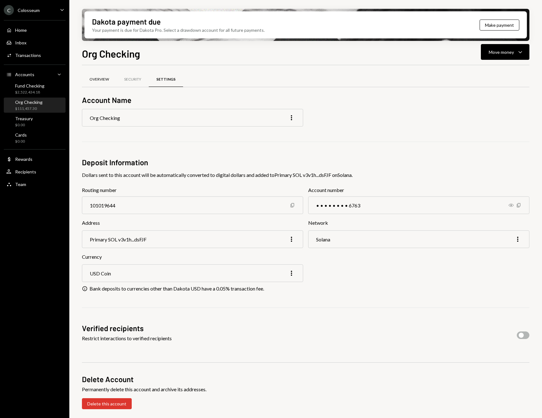
click at [102, 79] on div "Overview" at bounding box center [99, 79] width 20 height 5
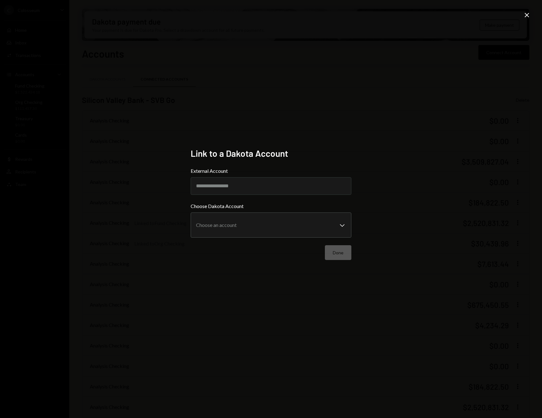
scroll to position [126, 0]
click at [526, 14] on icon "Close" at bounding box center [527, 15] width 8 height 8
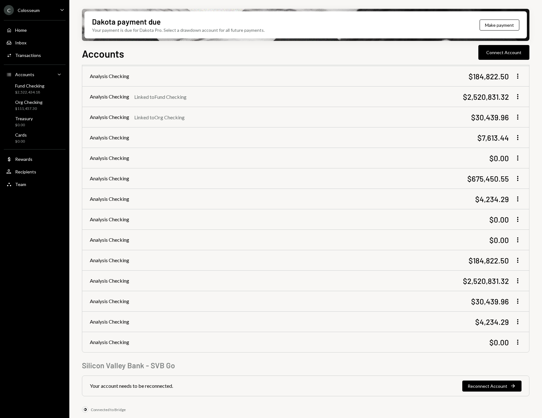
scroll to position [0, 0]
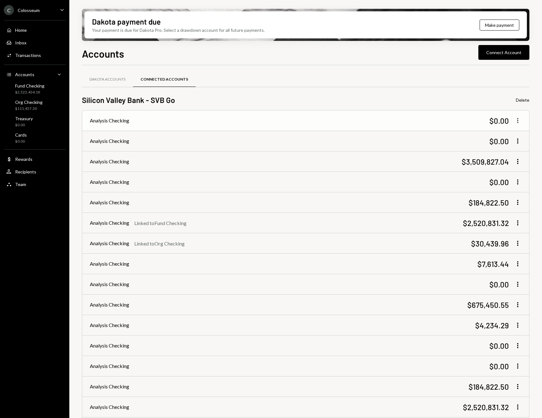
click at [517, 120] on icon "button" at bounding box center [517, 120] width 1 height 5
click at [480, 100] on div "Silicon Valley Bank - SVB Go Delete" at bounding box center [305, 100] width 447 height 10
click at [24, 173] on div "Recipients" at bounding box center [25, 171] width 21 height 5
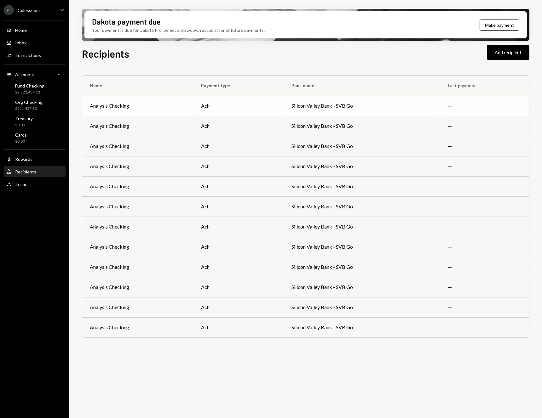
click at [464, 106] on td "—" at bounding box center [484, 106] width 89 height 20
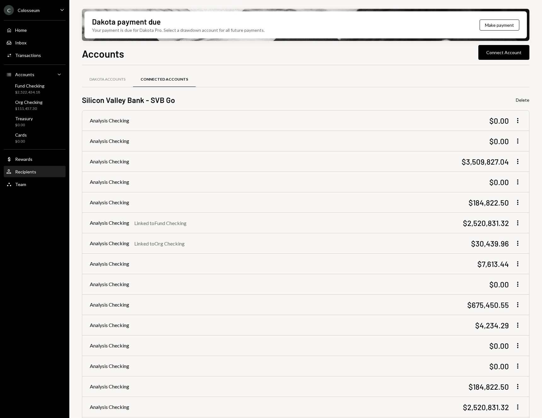
click at [30, 170] on div "Recipients" at bounding box center [25, 171] width 21 height 5
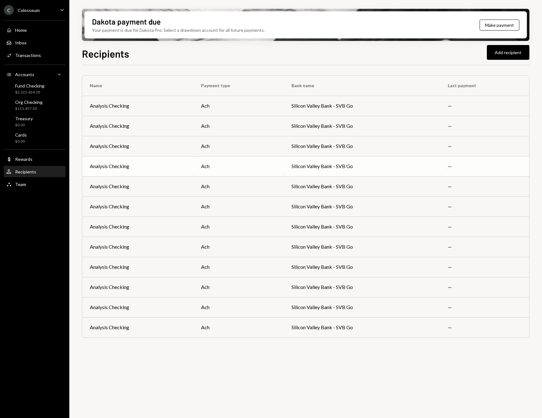
click at [119, 165] on div "Analysis Checking" at bounding box center [109, 167] width 39 height 8
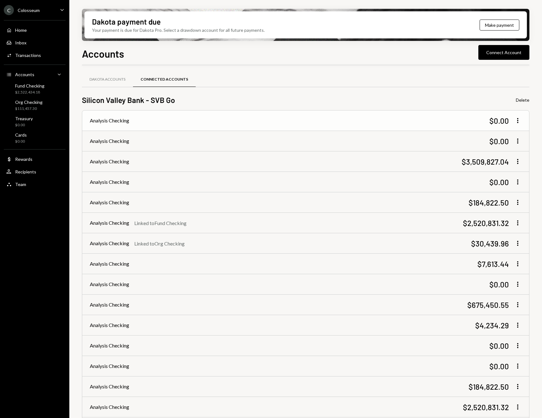
scroll to position [126, 0]
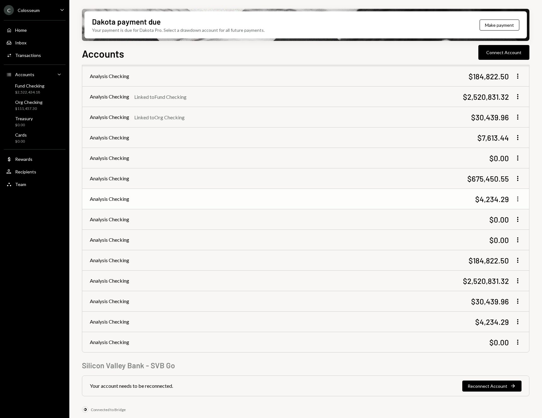
click at [518, 198] on icon "More" at bounding box center [518, 199] width 8 height 8
click at [506, 211] on div "Link Dakota account" at bounding box center [492, 212] width 52 height 11
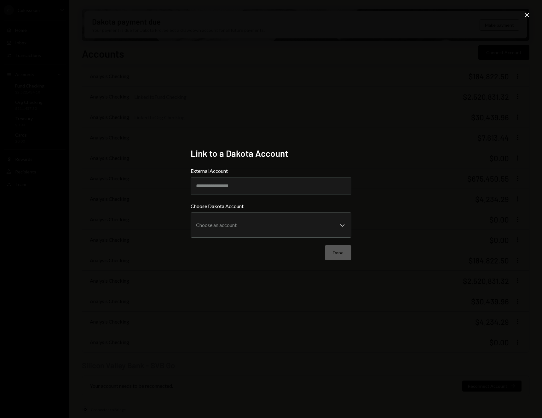
click at [525, 16] on icon "Close" at bounding box center [527, 15] width 8 height 8
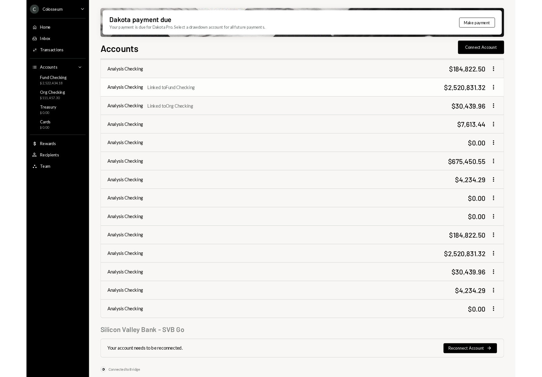
scroll to position [0, 0]
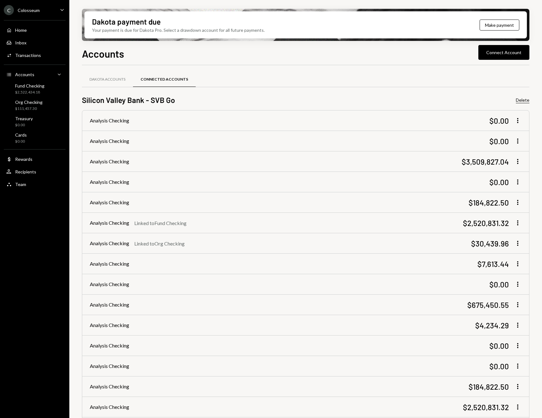
click at [518, 98] on button "Delete" at bounding box center [523, 100] width 14 height 6
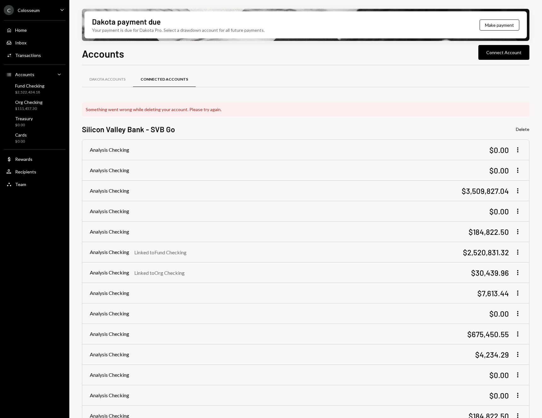
click at [144, 108] on div "Something went wrong while deleting your account. Please try again." at bounding box center [305, 109] width 447 height 14
click at [112, 82] on div "Dakota Accounts" at bounding box center [107, 79] width 51 height 15
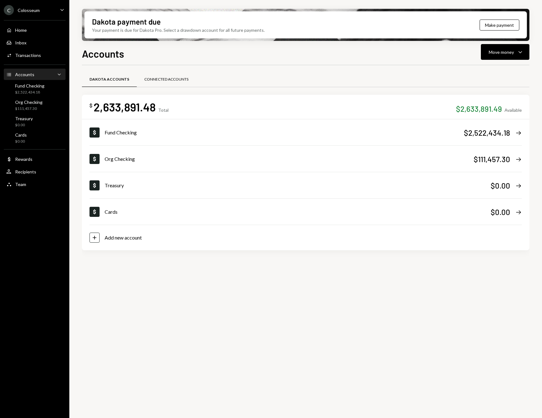
click at [144, 80] on div "Connected Accounts" at bounding box center [166, 79] width 44 height 5
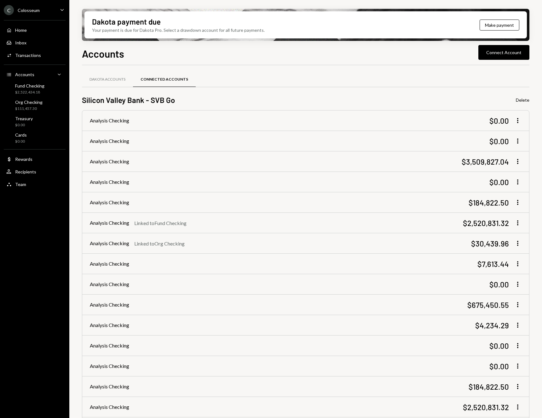
click at [183, 52] on div "Accounts Connect Account" at bounding box center [305, 53] width 447 height 14
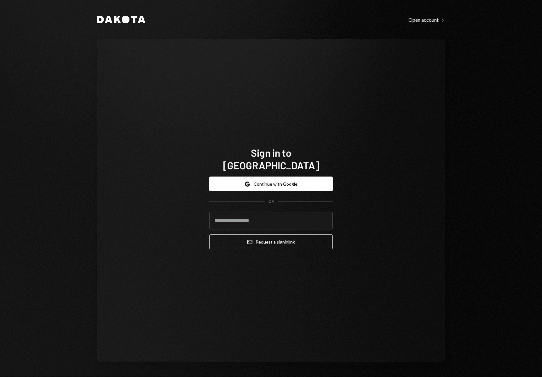
click at [106, 146] on div "Sign in to Dakota Google Continue with Google OR Email Request a sign in link" at bounding box center [271, 201] width 348 height 324
